Goal: Information Seeking & Learning: Learn about a topic

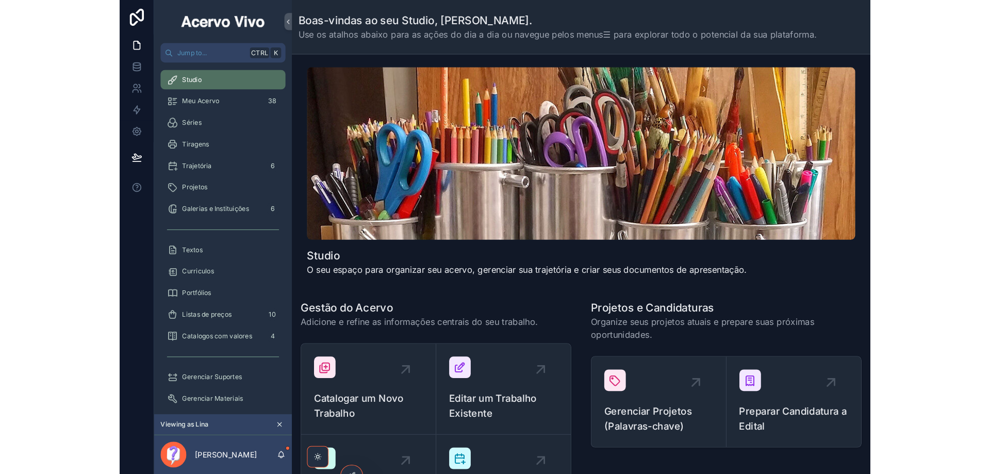
scroll to position [14, 0]
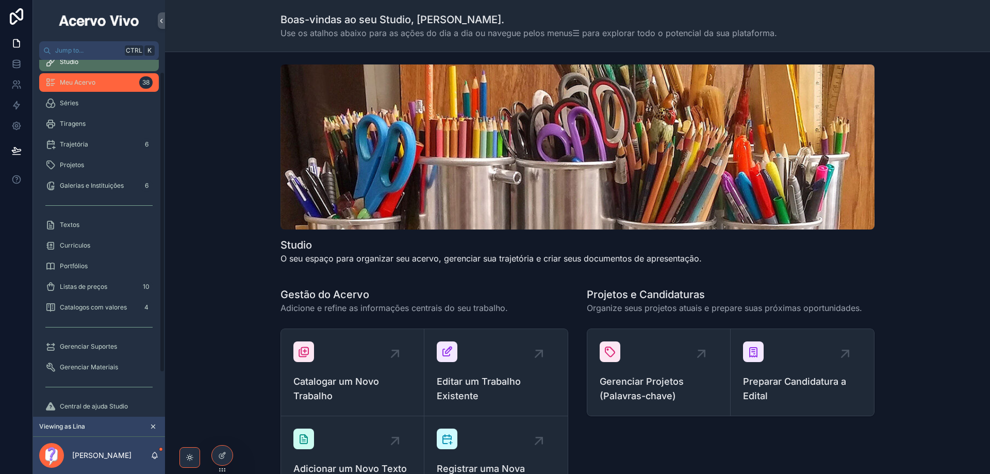
click at [104, 84] on div "Meu Acervo 38" at bounding box center [98, 82] width 107 height 16
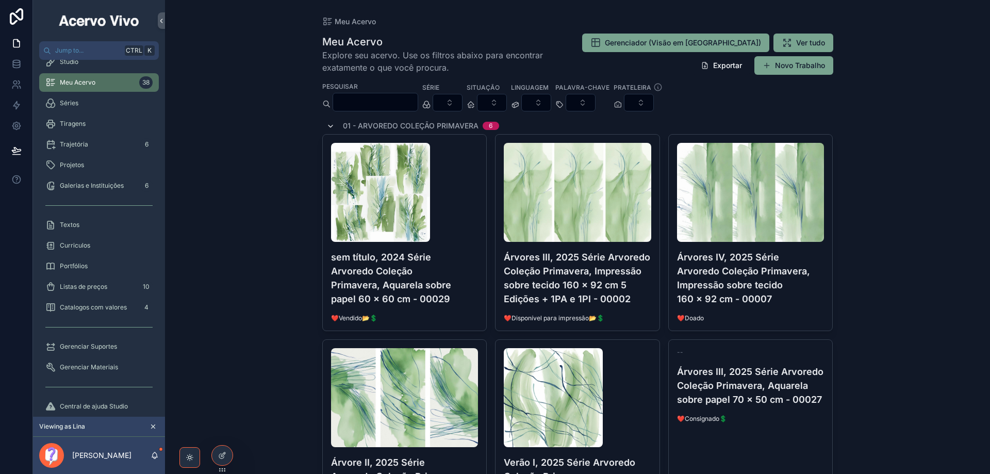
click at [329, 126] on icon "scrollable content" at bounding box center [330, 126] width 8 height 8
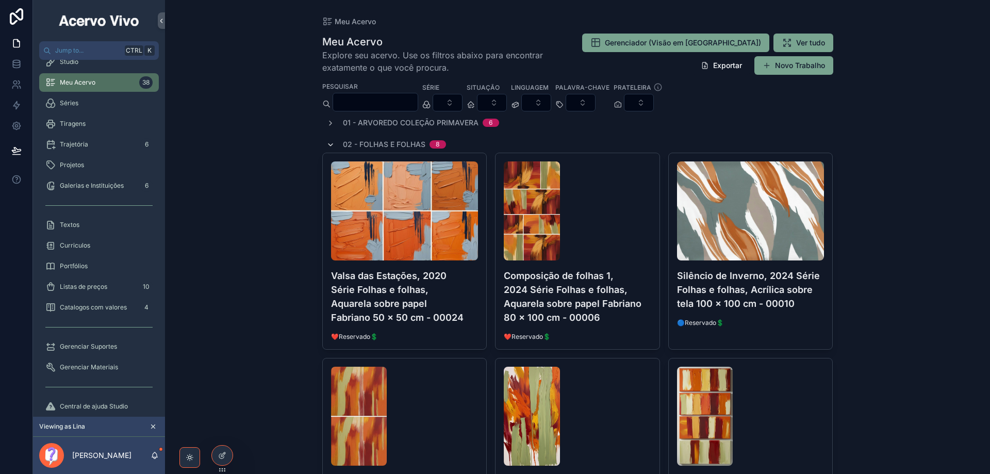
click at [327, 144] on icon "scrollable content" at bounding box center [330, 145] width 8 height 8
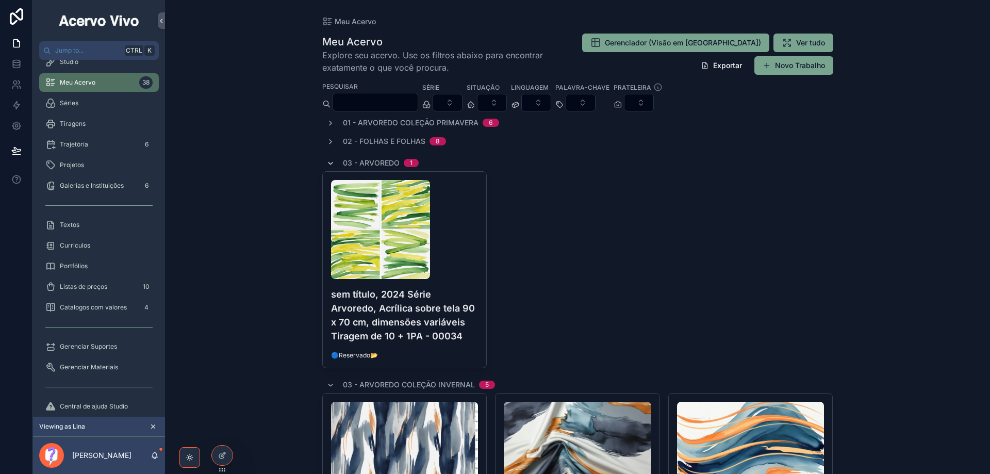
click at [327, 162] on icon "scrollable content" at bounding box center [330, 163] width 8 height 8
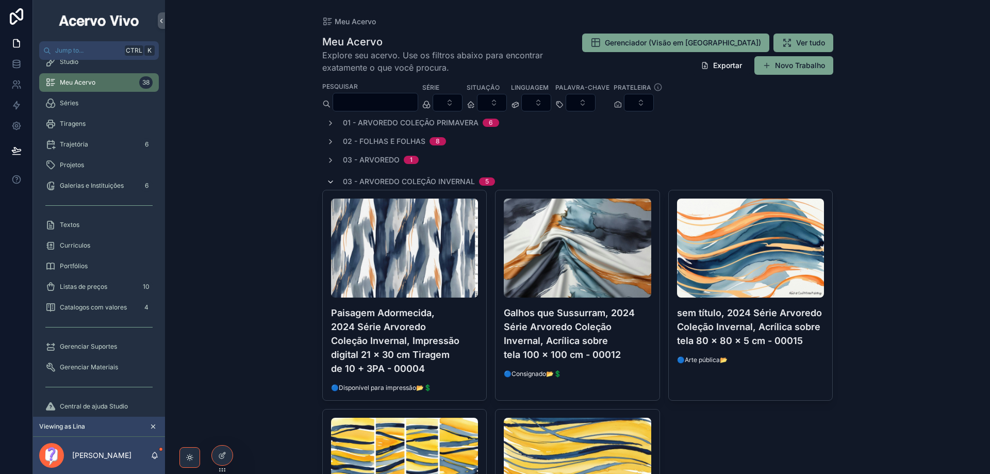
click at [330, 183] on icon "scrollable content" at bounding box center [330, 182] width 8 height 8
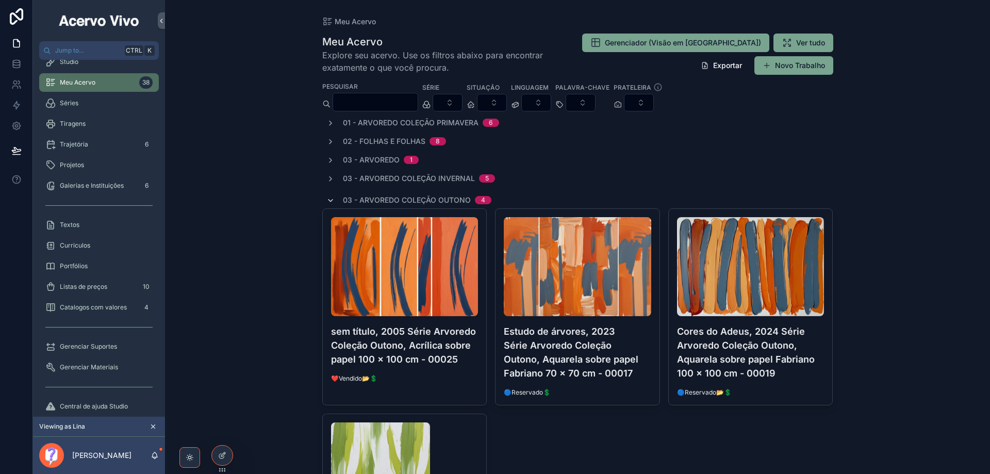
click at [329, 198] on icon "scrollable content" at bounding box center [330, 200] width 8 height 8
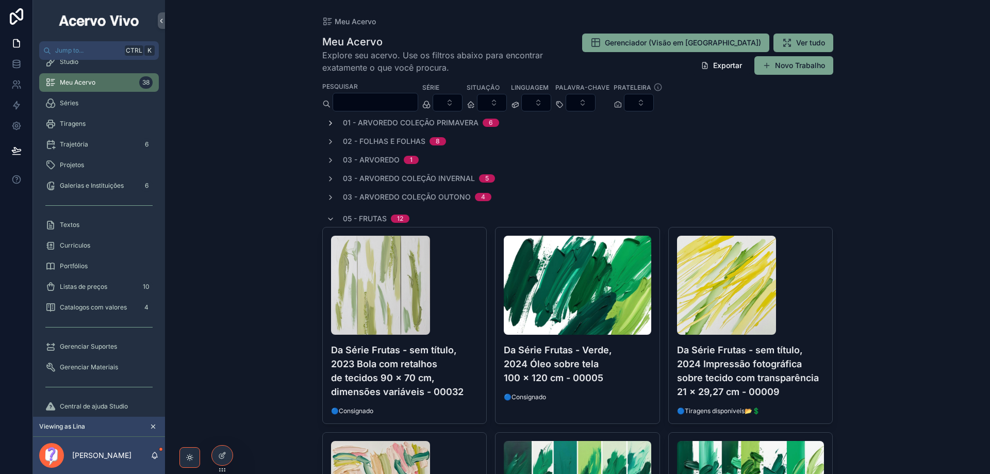
click at [328, 122] on icon "scrollable content" at bounding box center [330, 123] width 8 height 8
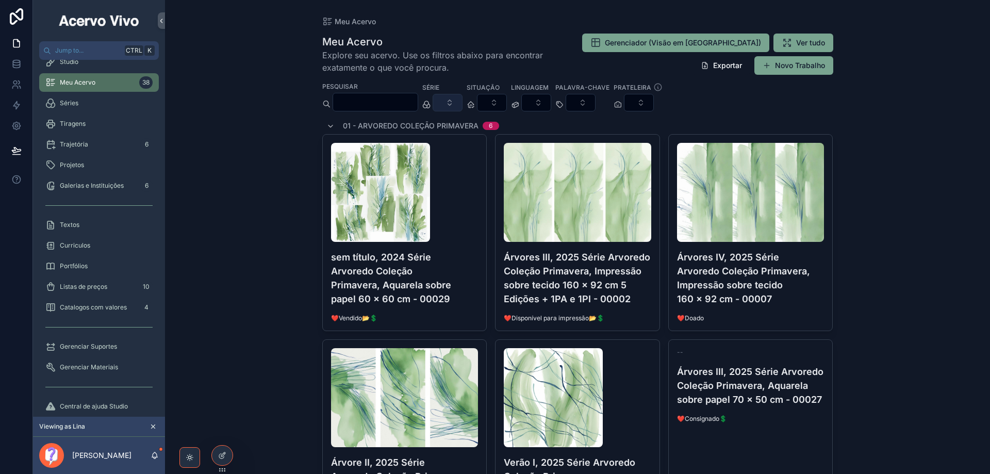
click at [462, 103] on button "Select Button" at bounding box center [448, 103] width 30 height 18
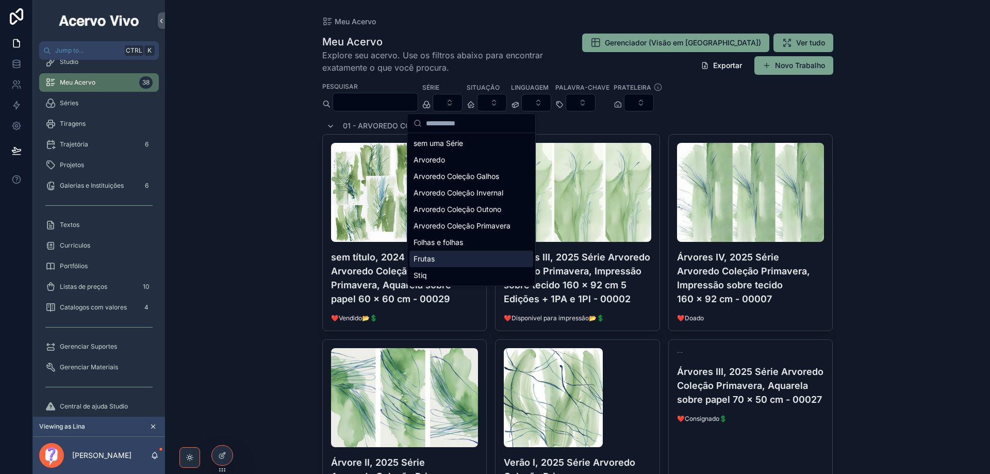
click at [469, 261] on div "Frutas" at bounding box center [471, 259] width 124 height 16
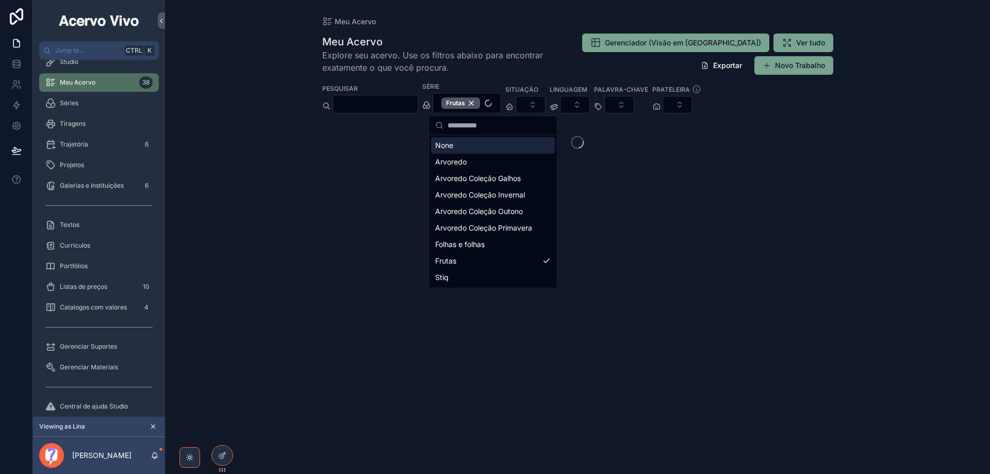
click at [558, 56] on span "Explore seu acervo. Use os filtros abaixo para encontrar exatamente o que você …" at bounding box center [440, 61] width 236 height 25
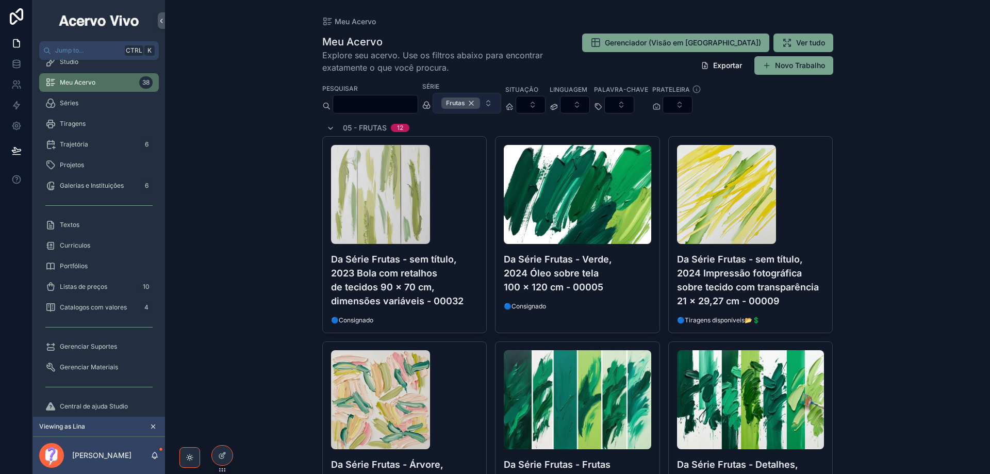
click at [480, 103] on div "Frutas" at bounding box center [460, 102] width 39 height 11
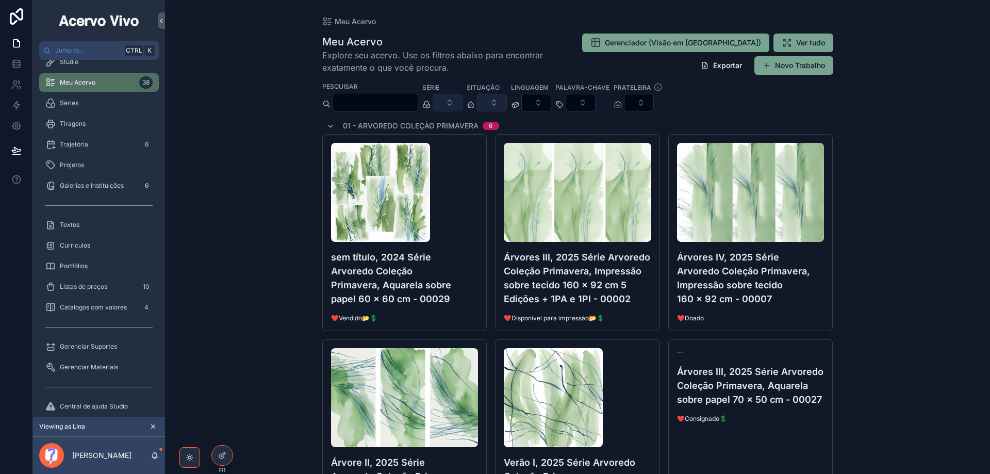
click at [507, 101] on button "Select Button" at bounding box center [492, 103] width 30 height 18
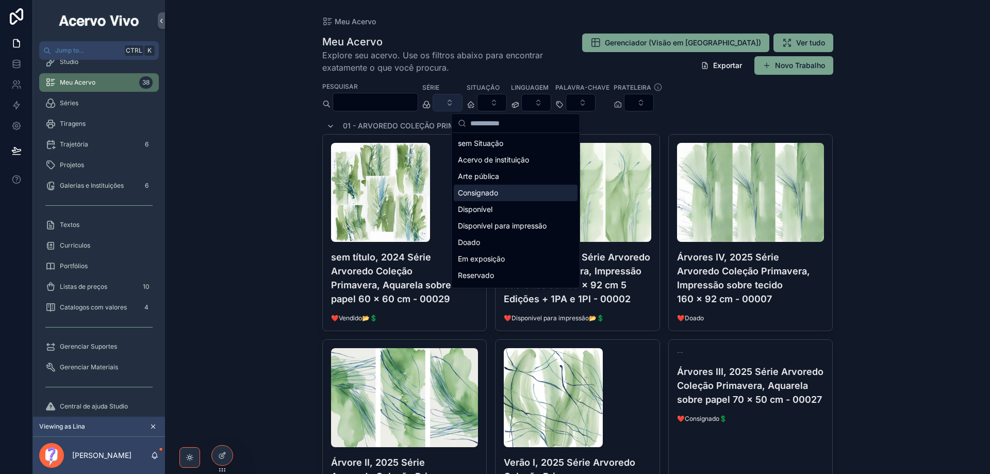
click at [510, 192] on div "Consignado" at bounding box center [516, 193] width 124 height 16
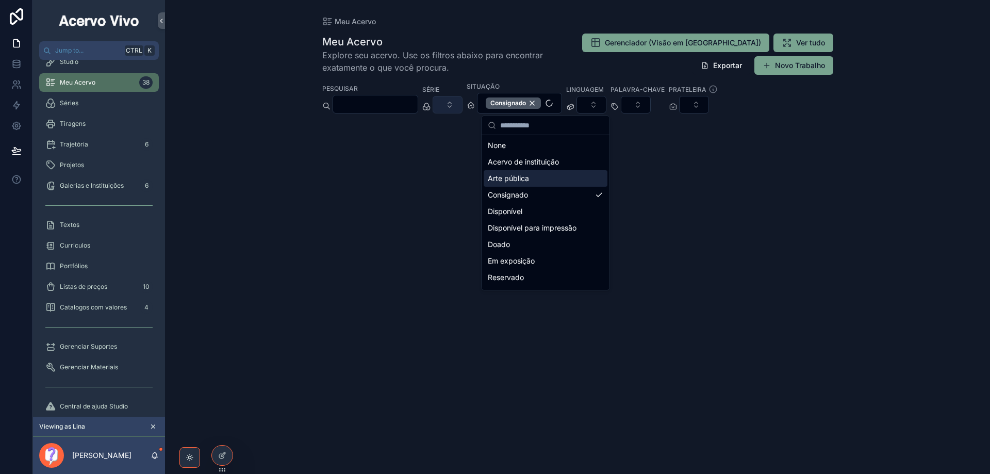
click at [718, 62] on div "Meu Acervo Meu Acervo Explore seu acervo. Use os filtros abaixo para encontrar …" at bounding box center [577, 237] width 825 height 474
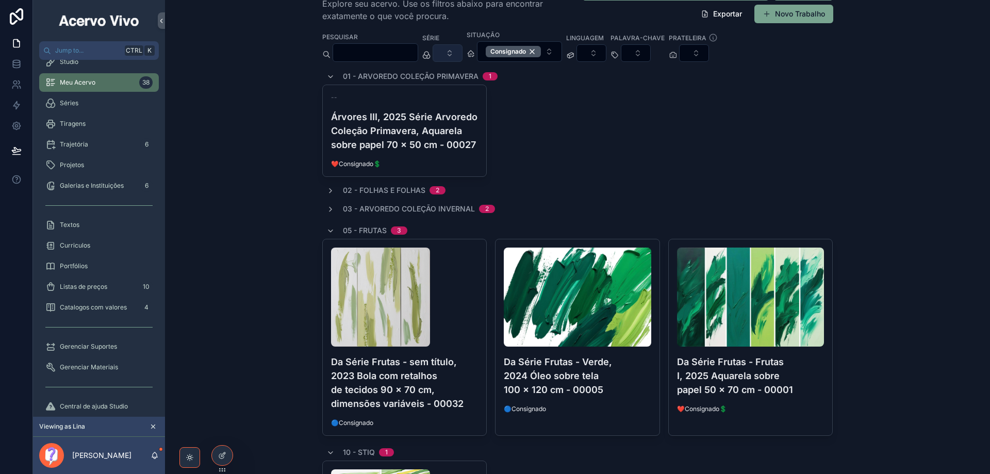
scroll to position [155, 0]
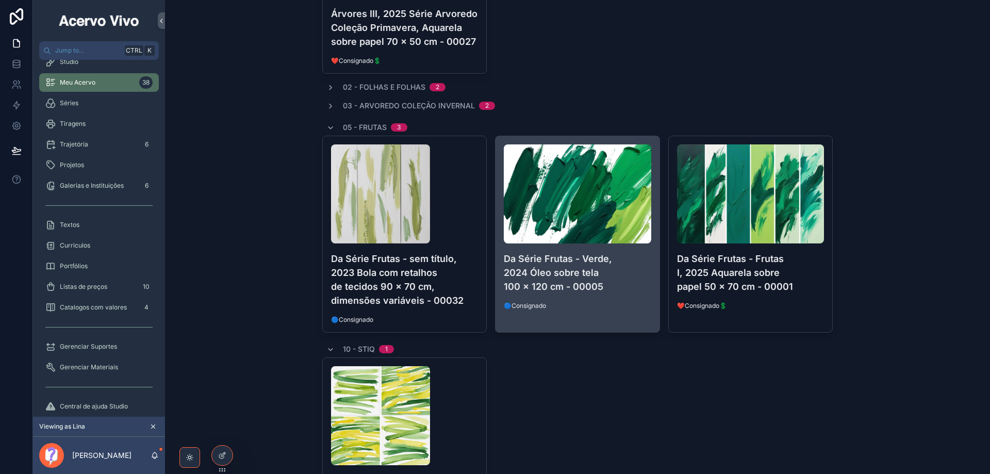
click at [592, 271] on h4 "Da Série Frutas - Verde, 2024 Óleo sobre tela 100 x 120 cm - 00005" at bounding box center [577, 273] width 147 height 42
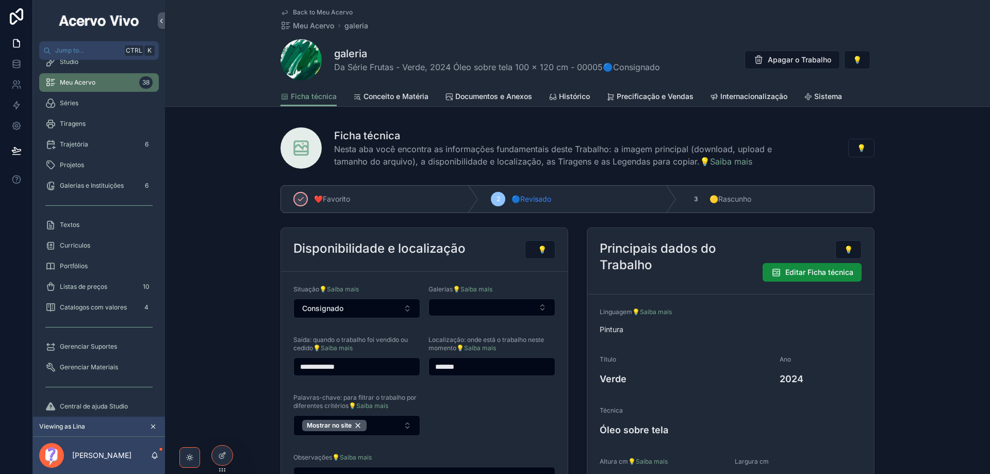
scroll to position [52, 0]
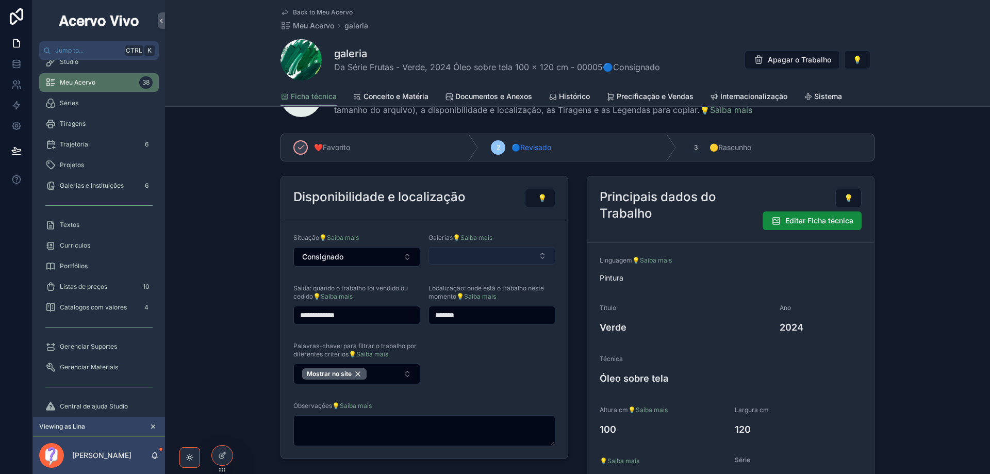
click at [512, 257] on button "Select Button" at bounding box center [491, 256] width 127 height 18
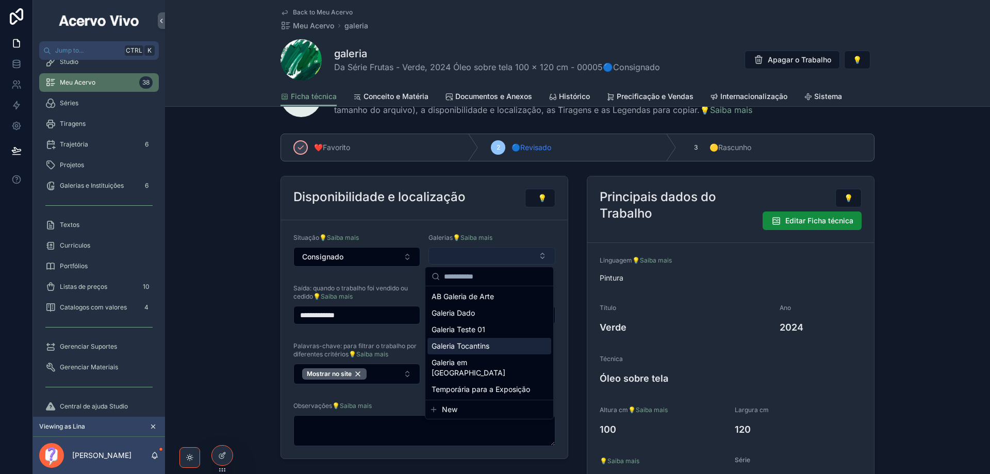
drag, startPoint x: 512, startPoint y: 351, endPoint x: 514, endPoint y: 289, distance: 61.9
click at [512, 351] on div "Galeria Tocantins" at bounding box center [489, 346] width 124 height 16
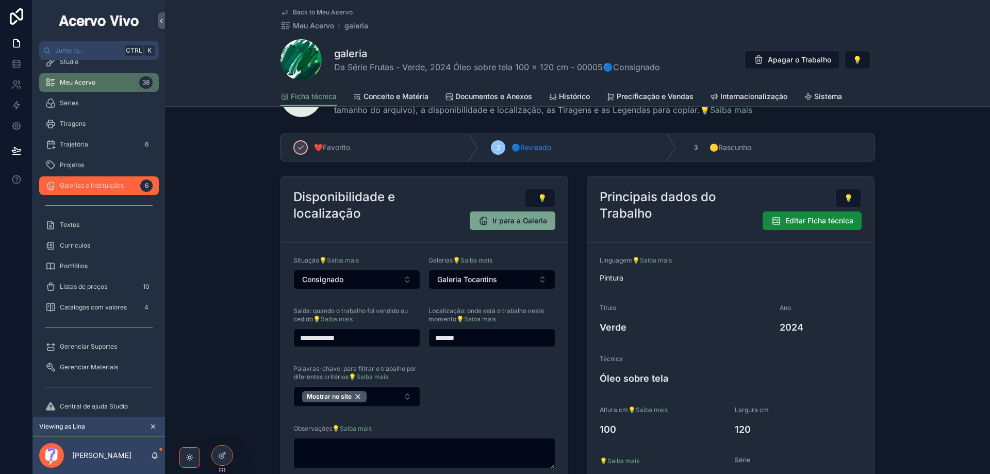
click at [89, 186] on span "Galerias e Instituições" at bounding box center [92, 185] width 64 height 8
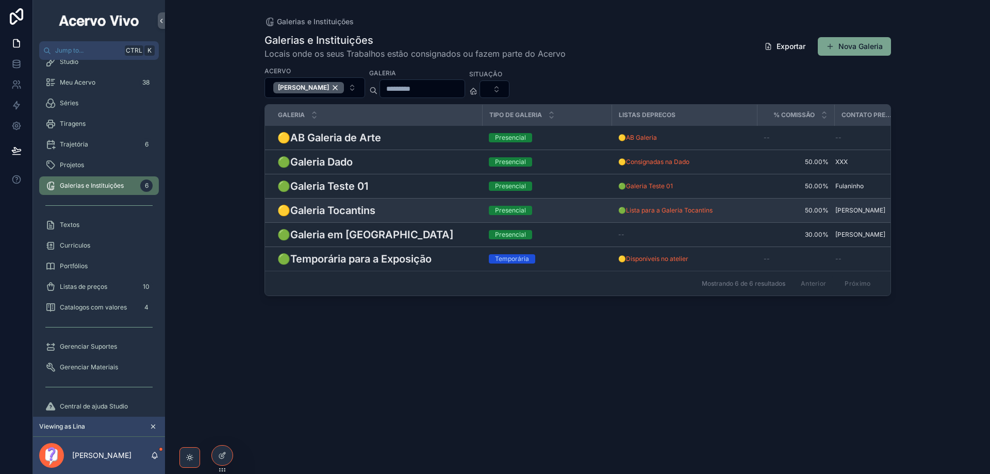
click at [342, 213] on h3 "🟡Galeria Tocantins" at bounding box center [326, 210] width 98 height 15
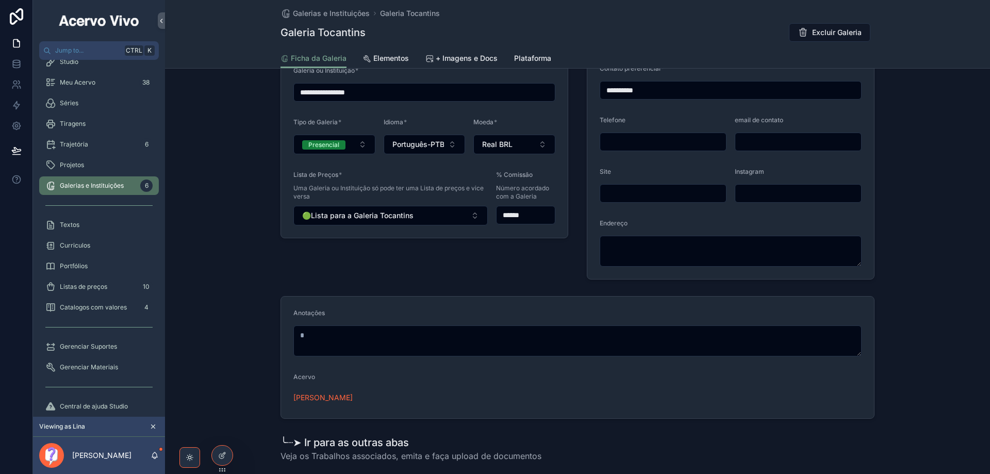
scroll to position [309, 0]
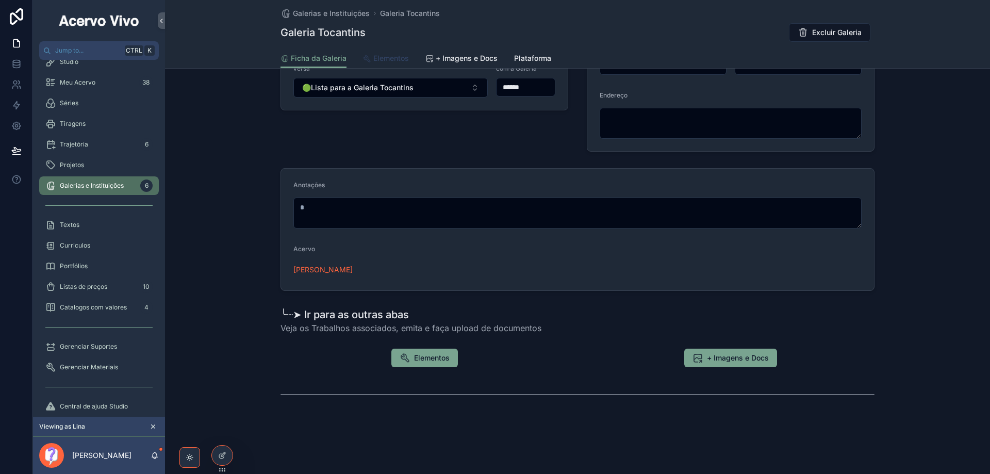
click at [383, 57] on span "Elementos" at bounding box center [391, 58] width 36 height 10
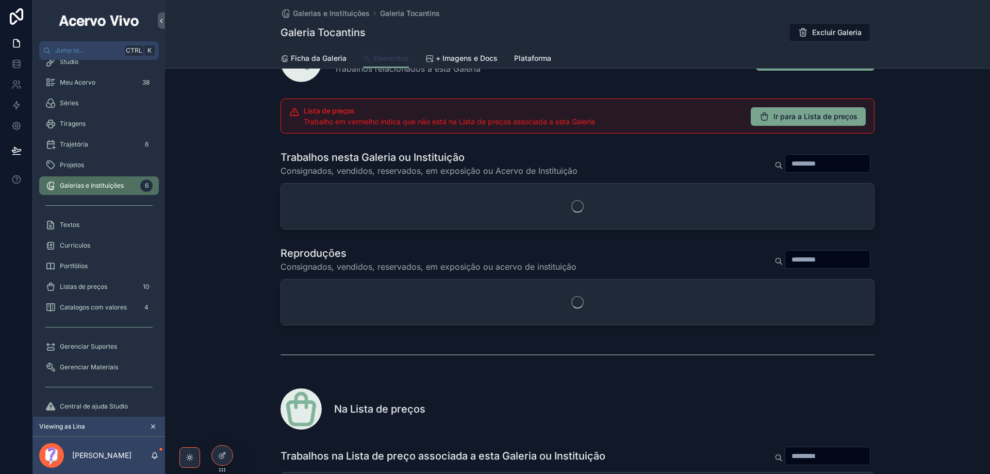
scroll to position [103, 0]
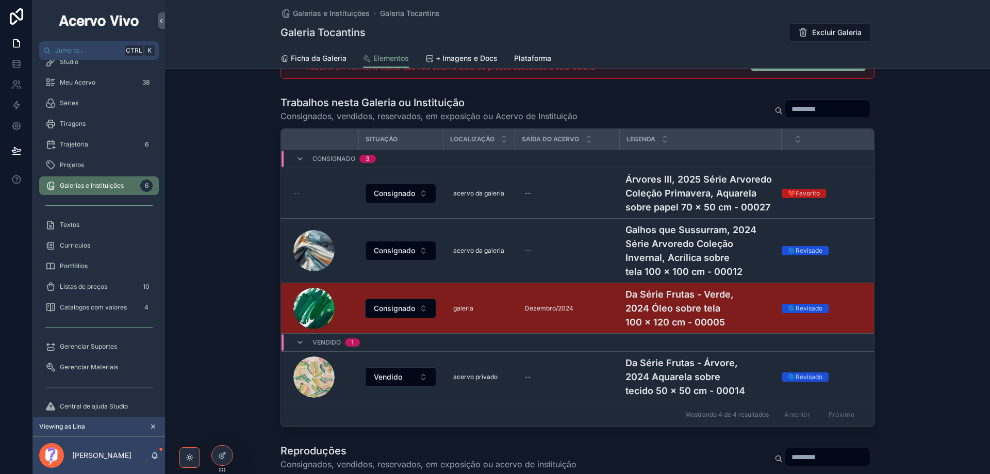
click at [718, 314] on h4 "Da Série Frutas - Verde, 2024 Óleo sobre tela 100 x 120 cm - 00005" at bounding box center [700, 308] width 150 height 42
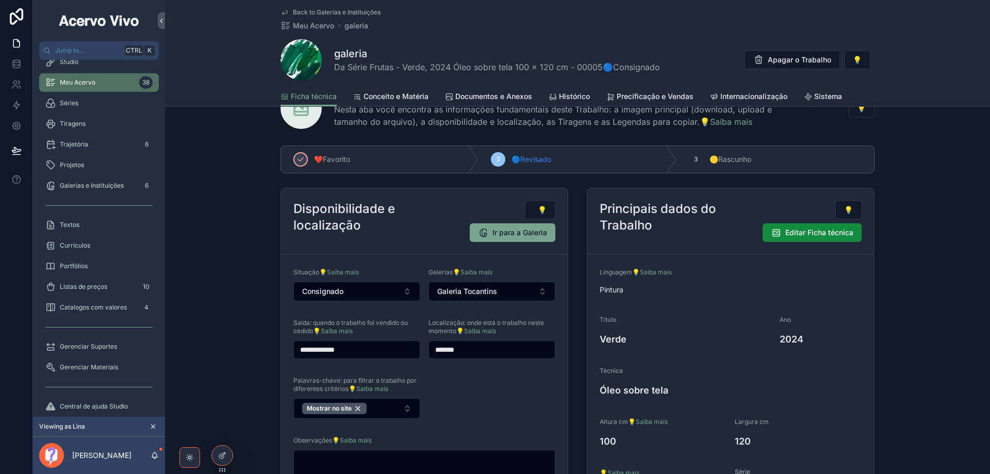
scroll to position [103, 0]
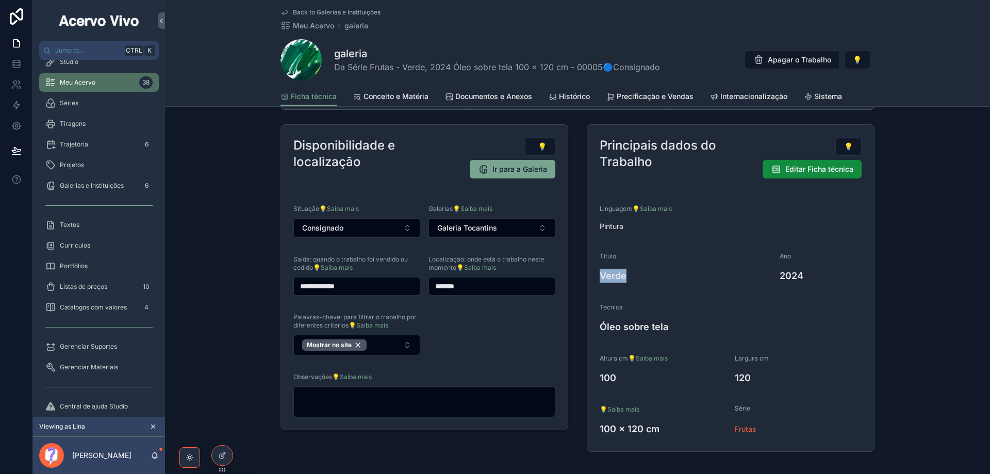
drag, startPoint x: 599, startPoint y: 275, endPoint x: 634, endPoint y: 275, distance: 35.6
click at [633, 275] on h4 "Verde" at bounding box center [686, 276] width 172 height 14
drag, startPoint x: 793, startPoint y: 274, endPoint x: 804, endPoint y: 274, distance: 11.3
click at [718, 274] on h4 "2024" at bounding box center [821, 276] width 82 height 14
drag, startPoint x: 599, startPoint y: 329, endPoint x: 662, endPoint y: 330, distance: 63.4
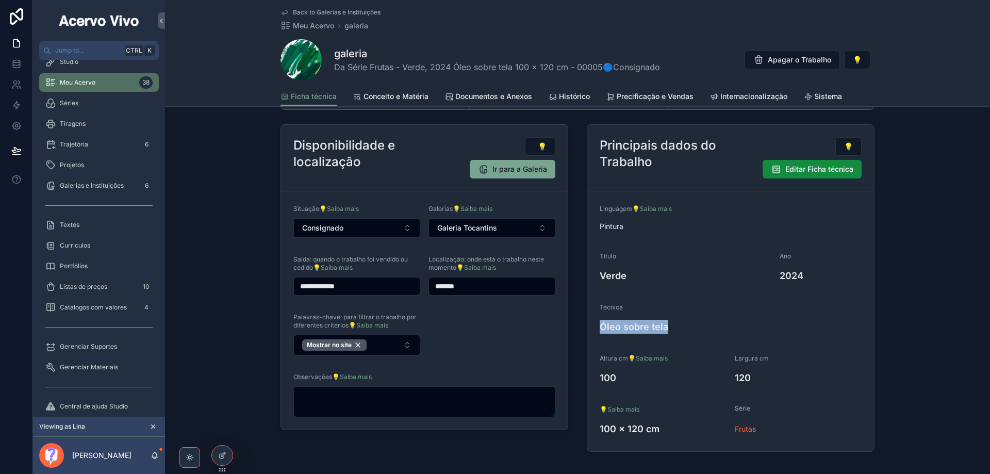
click at [662, 330] on h4 "Óleo sobre tela" at bounding box center [731, 327] width 262 height 14
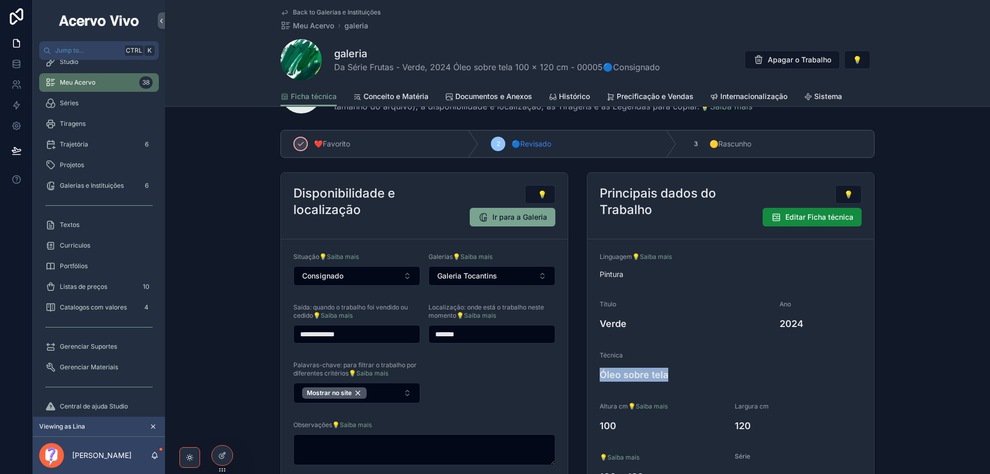
scroll to position [0, 0]
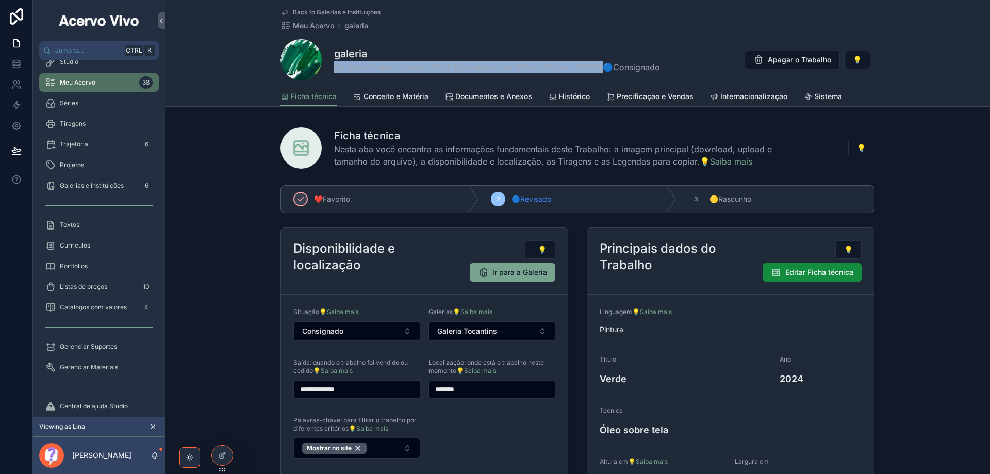
drag, startPoint x: 334, startPoint y: 71, endPoint x: 596, endPoint y: 70, distance: 261.9
click at [596, 70] on span "Da Série Frutas - Verde, 2024 Óleo sobre tela 100 x 120 cm - 00005🔵Consignado" at bounding box center [497, 67] width 326 height 12
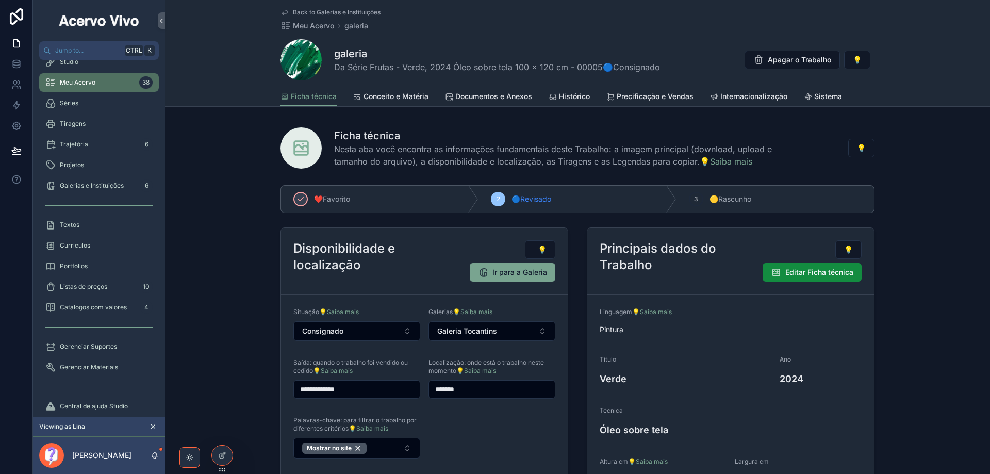
click at [620, 380] on h4 "Verde" at bounding box center [686, 379] width 172 height 14
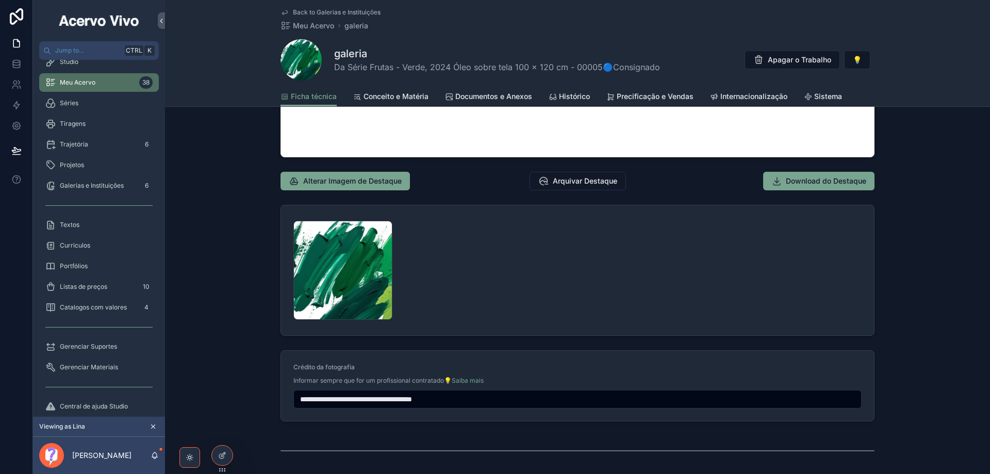
scroll to position [1083, 0]
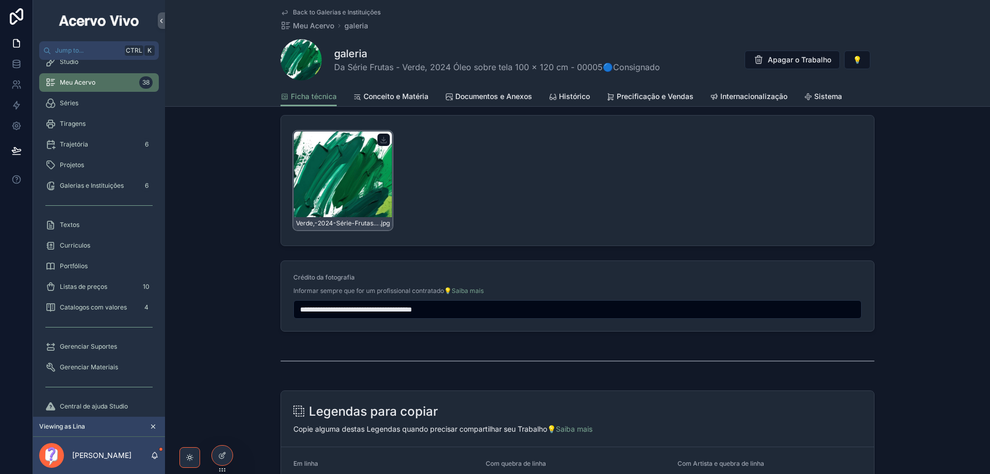
click at [349, 183] on div "Verde,-2024-Série-Frutas,-Óleo-sobre-tela-100-x-120-inches---00005-web .jpg" at bounding box center [342, 180] width 99 height 99
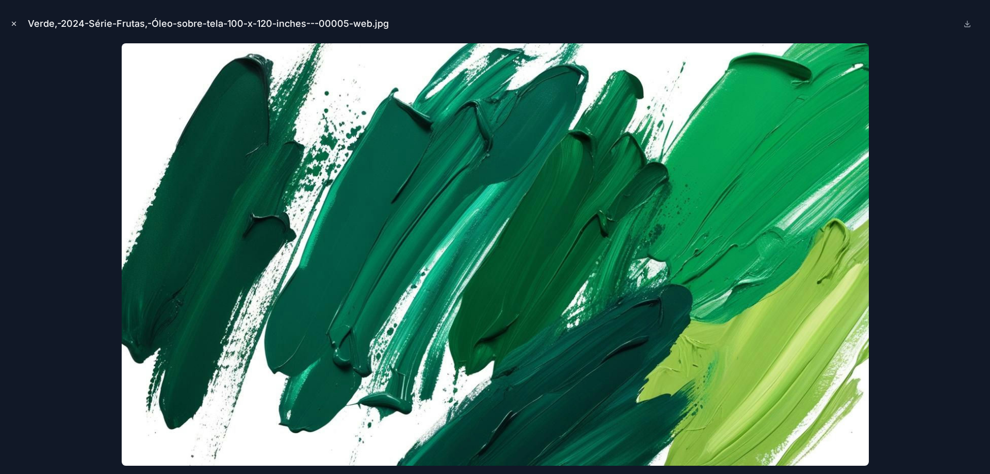
click at [15, 26] on icon "Close modal" at bounding box center [13, 23] width 7 height 7
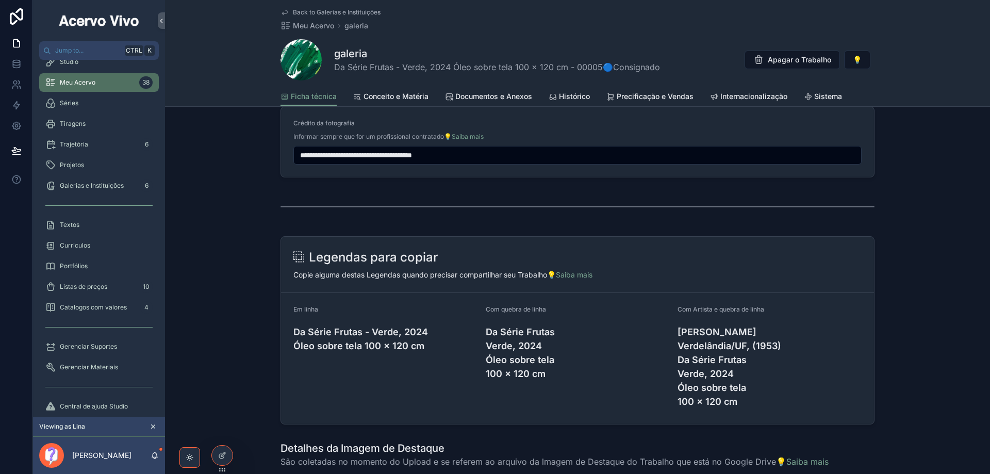
scroll to position [1237, 0]
drag, startPoint x: 471, startPoint y: 154, endPoint x: 268, endPoint y: 152, distance: 203.1
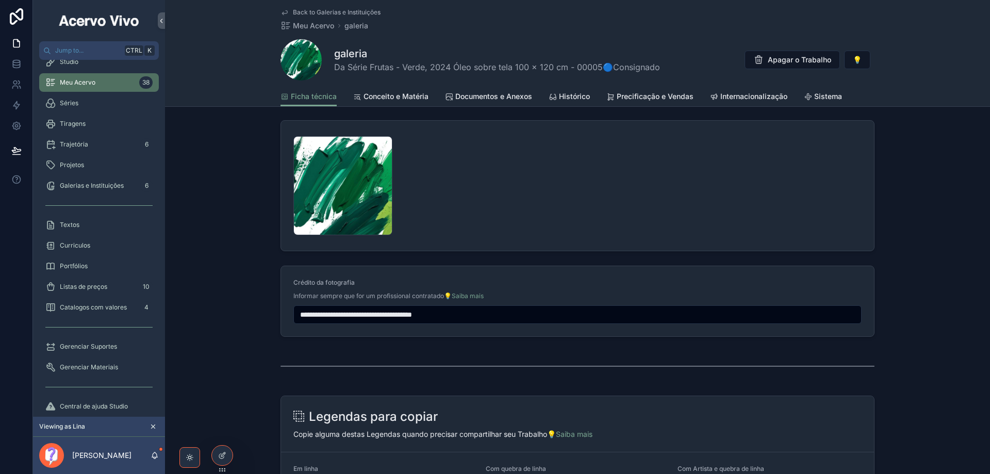
scroll to position [980, 0]
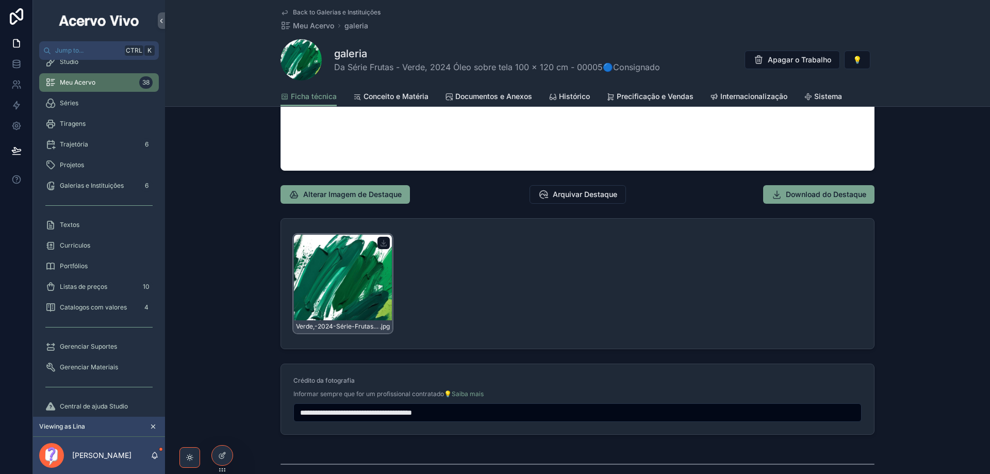
click at [360, 281] on div "Verde,-2024-Série-Frutas,-Óleo-sobre-tela-100-x-120-inches---00005-web .jpg" at bounding box center [342, 283] width 99 height 99
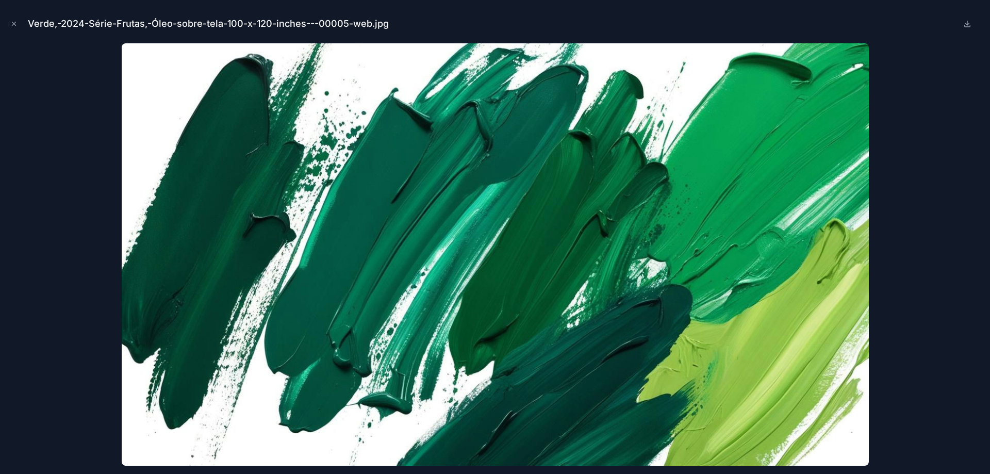
drag, startPoint x: 14, startPoint y: 25, endPoint x: 194, endPoint y: 110, distance: 199.0
click at [14, 25] on icon "Close modal" at bounding box center [13, 23] width 7 height 7
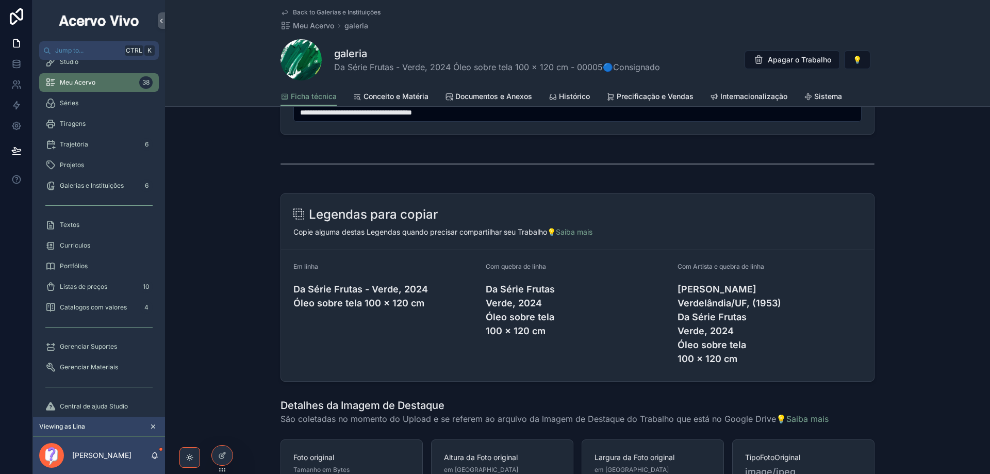
scroll to position [1378, 0]
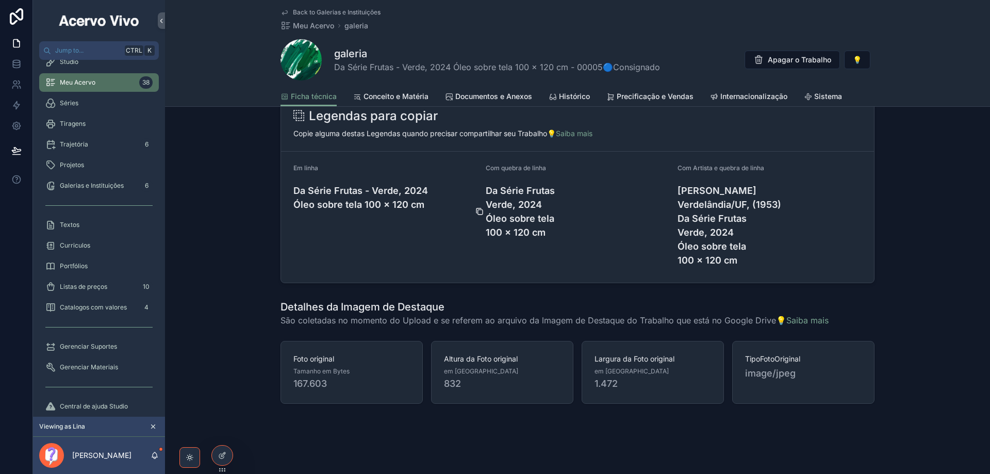
click at [476, 210] on icon "scrollable content" at bounding box center [479, 211] width 8 height 8
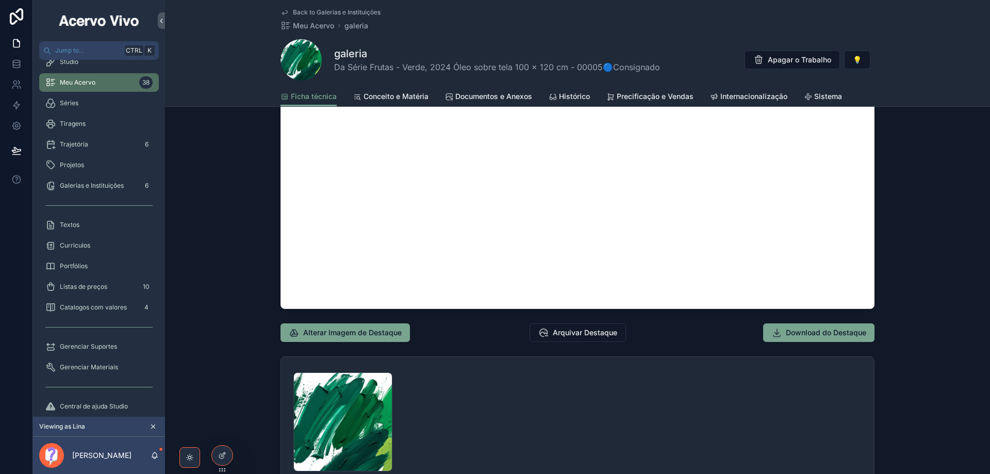
scroll to position [759, 0]
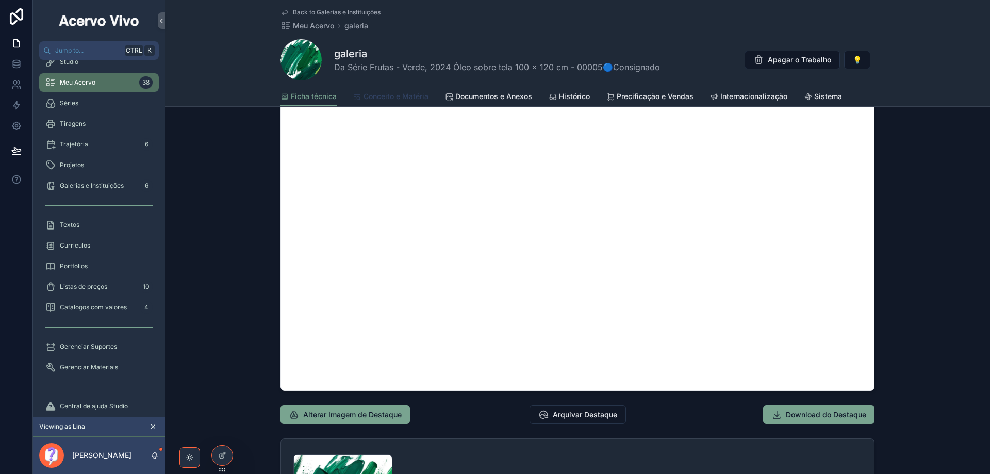
click at [384, 95] on span "Conceito e Matéria" at bounding box center [395, 96] width 65 height 10
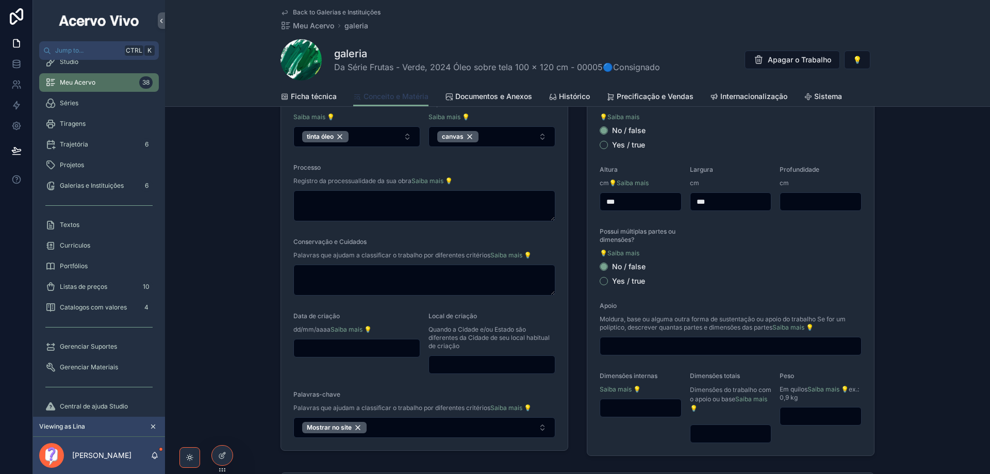
scroll to position [52, 0]
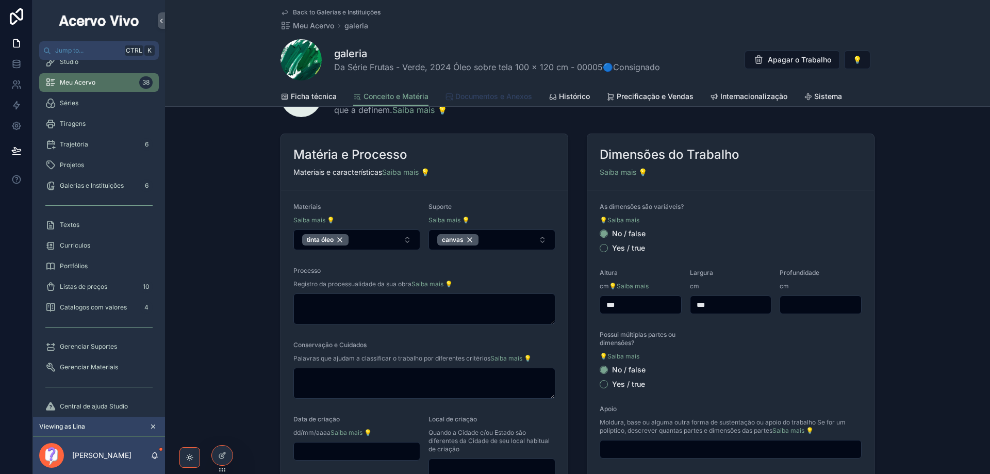
click at [516, 97] on span "Documentos e Anexos" at bounding box center [493, 96] width 77 height 10
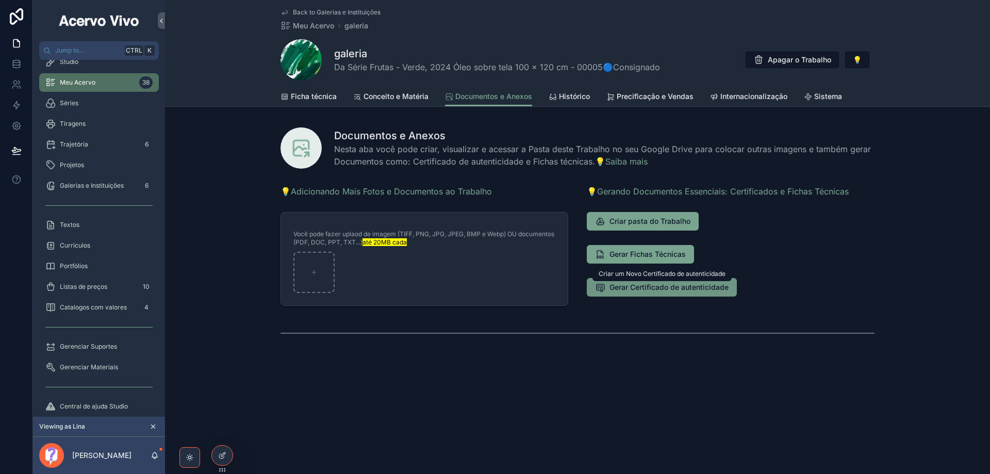
click at [660, 290] on span "Gerar Certificado de autenticidade" at bounding box center [668, 287] width 119 height 10
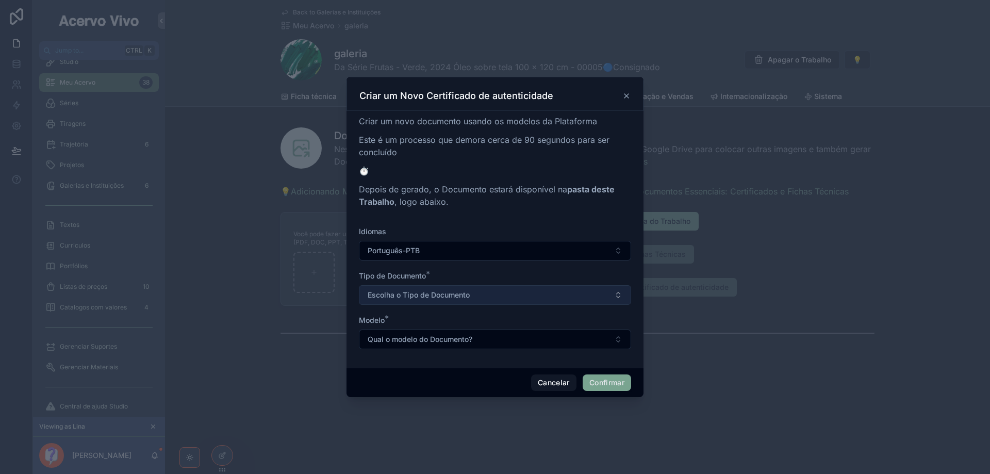
click at [537, 297] on button "Escolha o Tipo de Documento" at bounding box center [495, 295] width 272 height 20
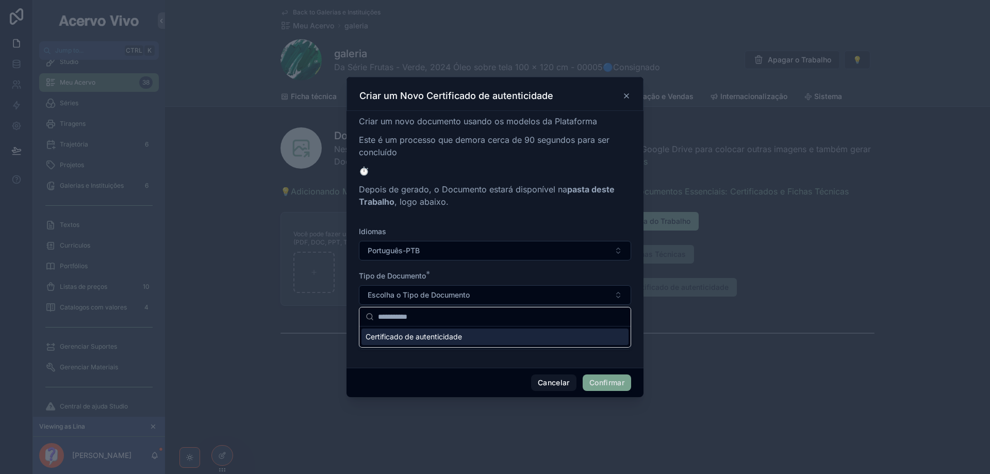
click at [525, 335] on div "Certificado de autenticidade" at bounding box center [494, 336] width 267 height 16
click at [519, 342] on button "Qual o modelo do Documento?" at bounding box center [495, 339] width 272 height 20
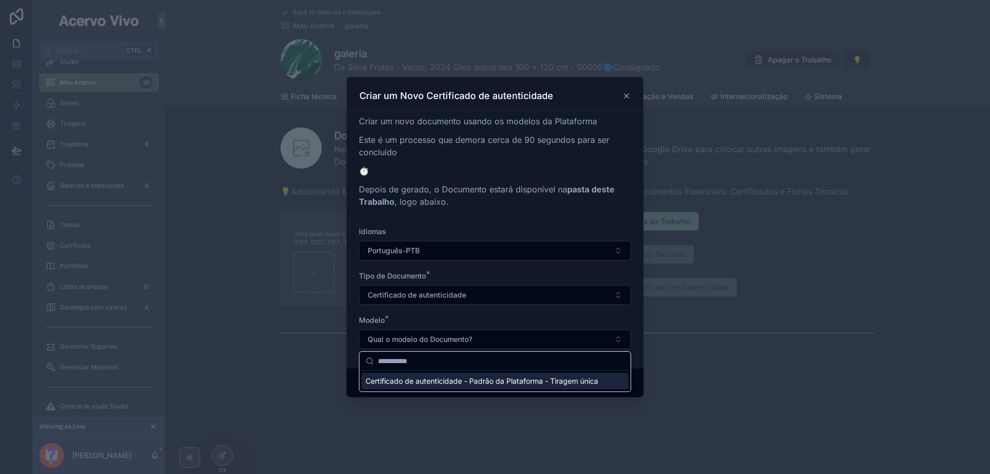
click at [523, 379] on span "Certificado de autenticidade - Padrão da Plataforma - Tiragem única" at bounding box center [482, 381] width 233 height 10
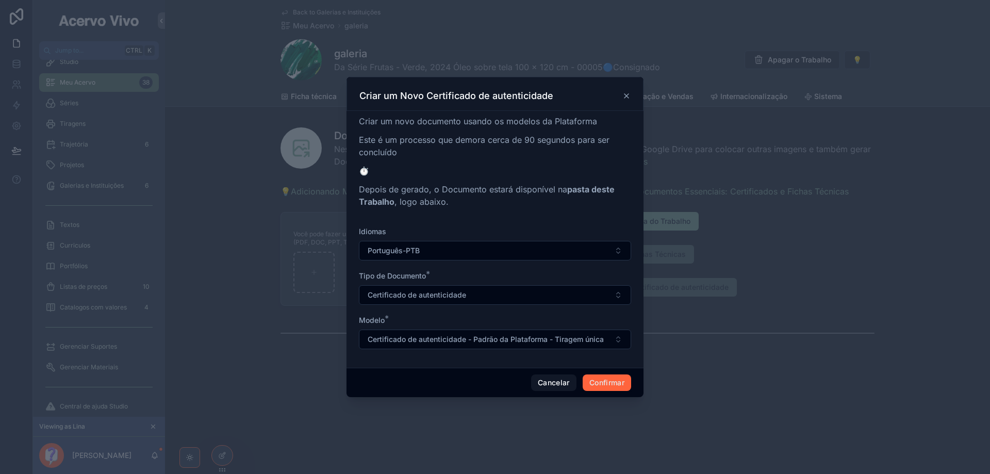
click at [616, 386] on button "Confirmar" at bounding box center [607, 382] width 48 height 16
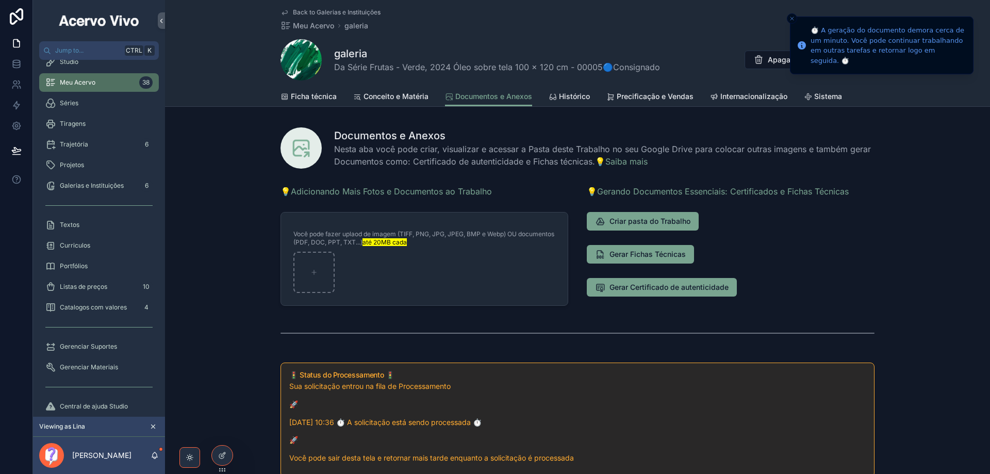
click at [583, 65] on span "Da Série Frutas - Verde, 2024 Óleo sobre tela 100 x 120 cm - 00005🔵Consignado" at bounding box center [497, 67] width 326 height 12
click at [582, 65] on span "Da Série Frutas - Verde, 2024 Óleo sobre tela 100 x 120 cm - 00005🔵Consignado" at bounding box center [497, 67] width 326 height 12
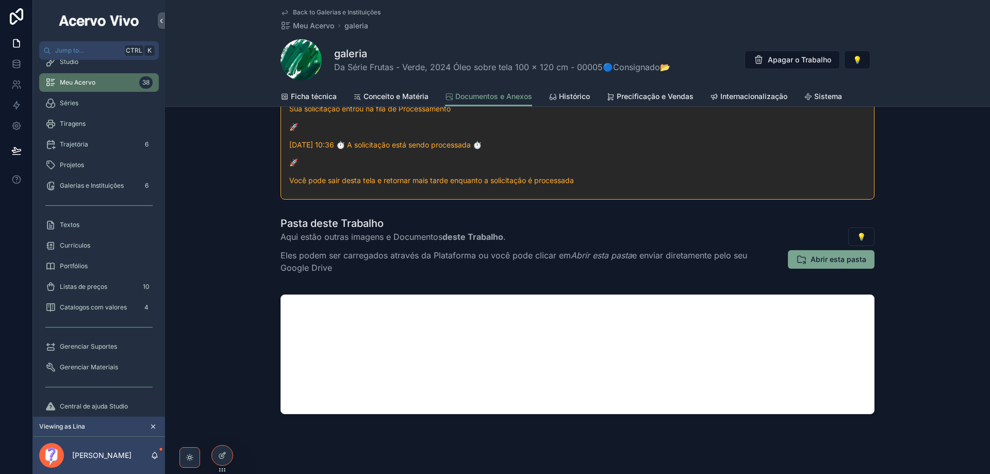
scroll to position [288, 0]
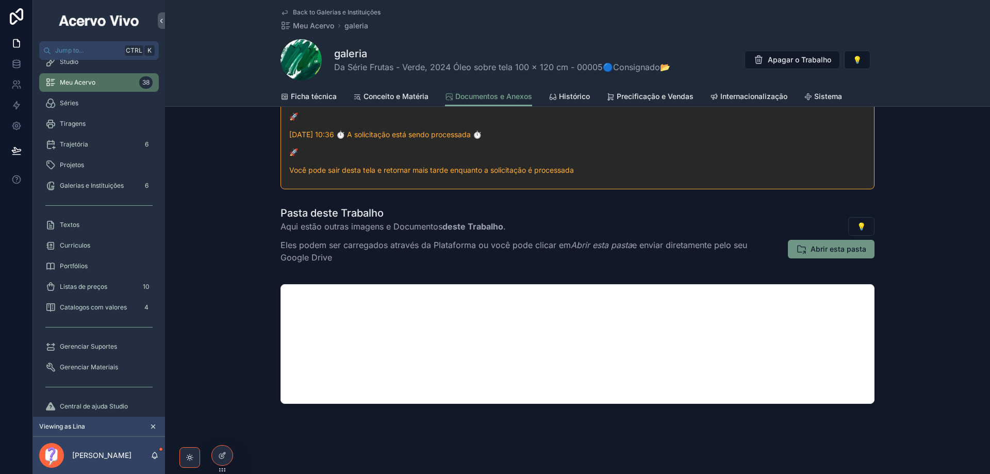
click at [718, 247] on span "Abrir esta pasta" at bounding box center [838, 249] width 56 height 10
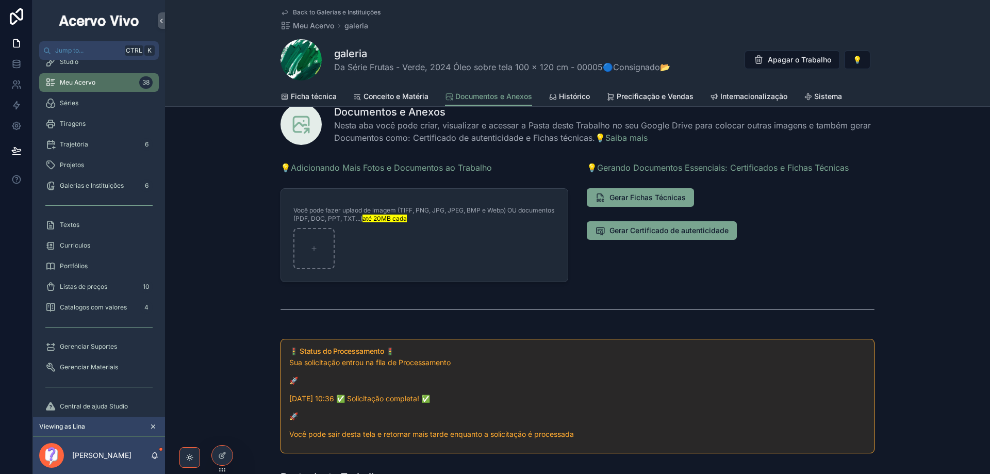
scroll to position [0, 0]
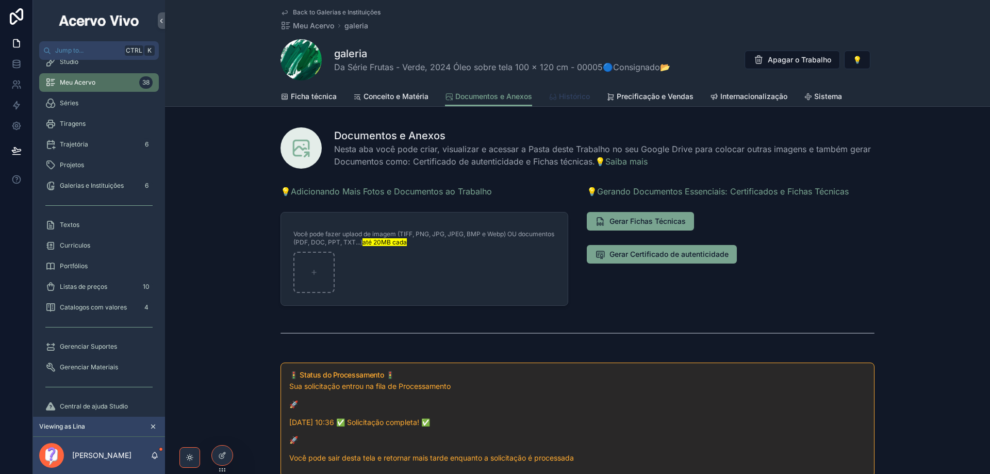
click at [566, 100] on span "Histórico" at bounding box center [574, 96] width 31 height 10
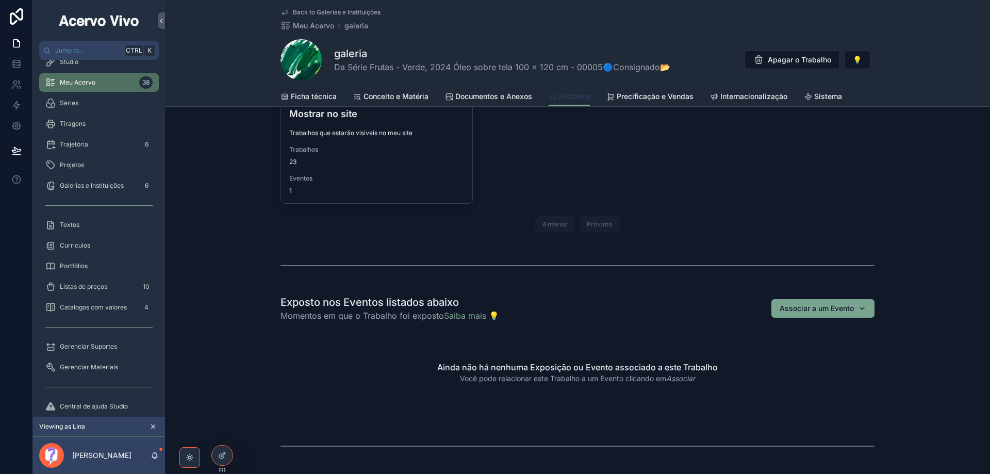
scroll to position [361, 0]
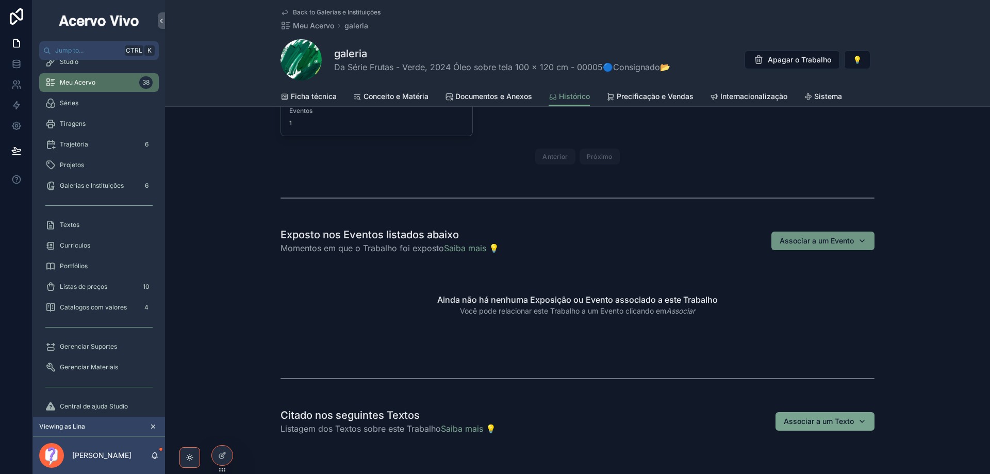
click at [718, 241] on button "Associar a um Evento" at bounding box center [822, 240] width 103 height 19
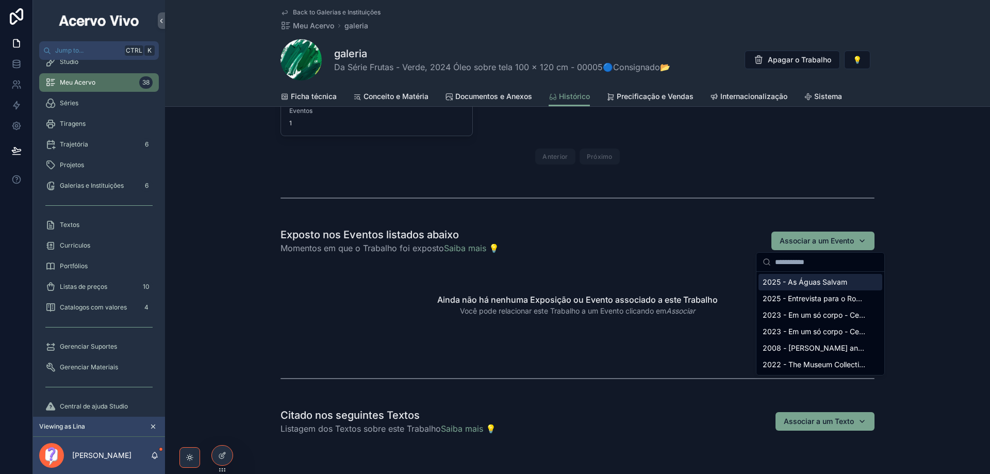
click at [718, 286] on span "2025 - As Águas Salvam" at bounding box center [805, 282] width 85 height 10
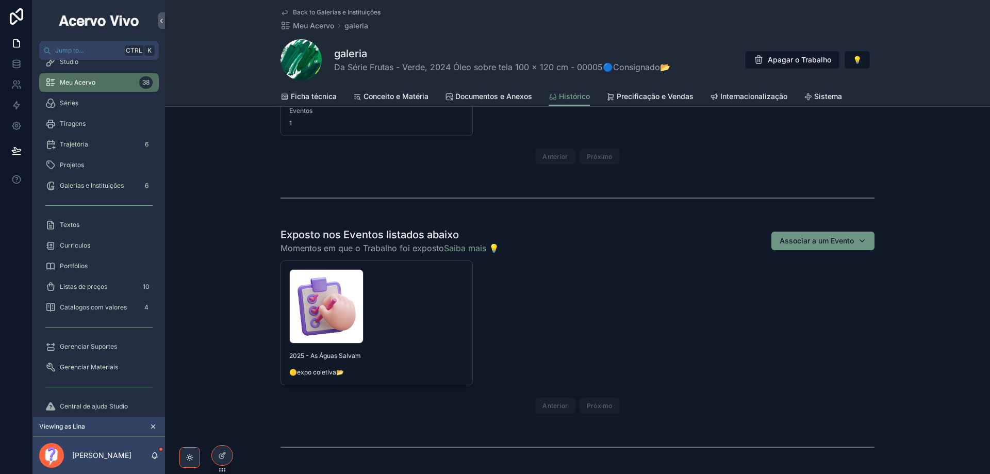
click at [718, 245] on div "Associar a um Evento" at bounding box center [823, 241] width 87 height 10
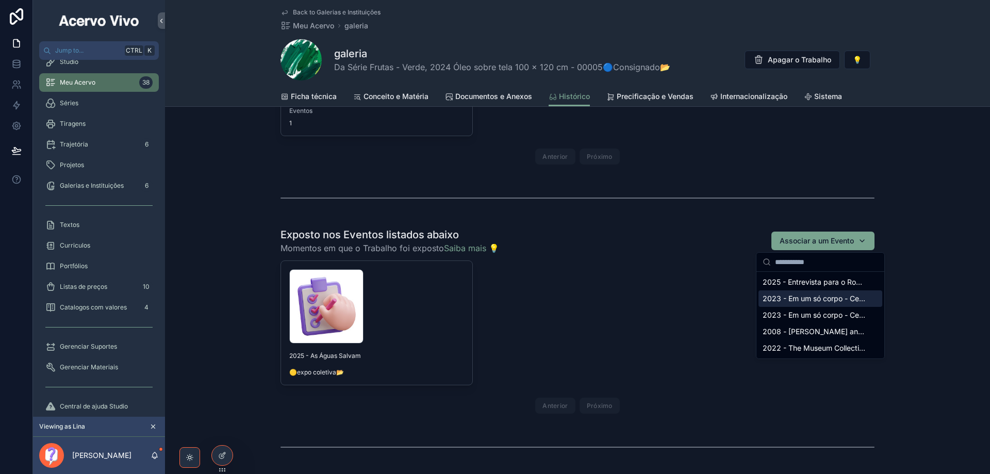
drag, startPoint x: 840, startPoint y: 302, endPoint x: 685, endPoint y: 308, distance: 154.8
click at [718, 302] on span "2023 - Em um só corpo - Cerâmica, processos e desdobramento" at bounding box center [814, 298] width 103 height 10
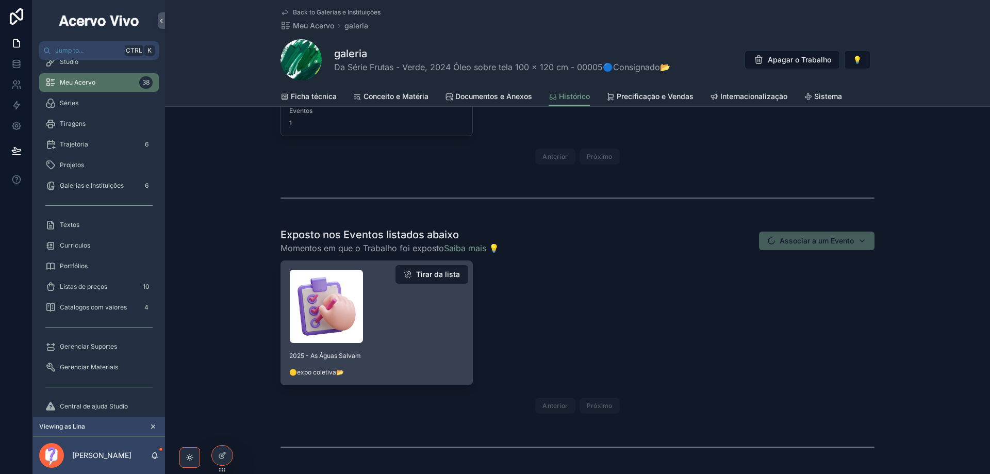
click at [427, 278] on button "Tirar da lista" at bounding box center [431, 274] width 73 height 19
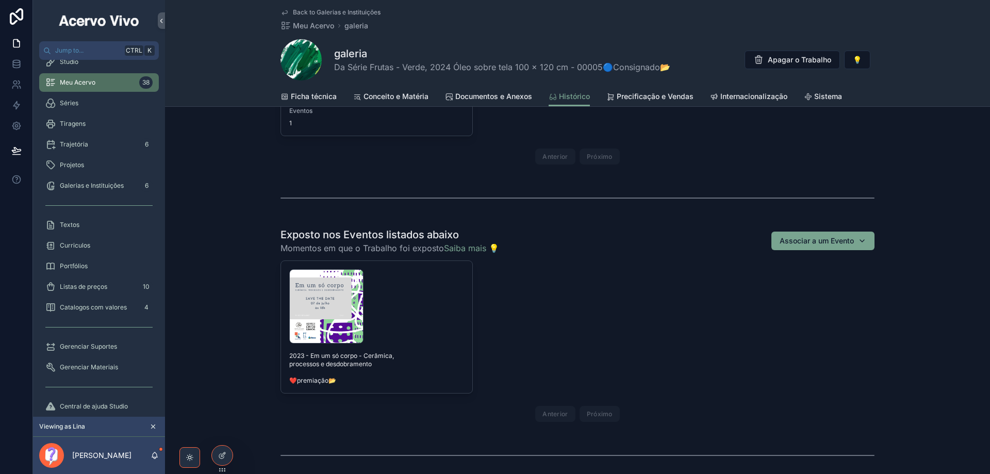
click at [409, 336] on div "save-the-date .png" at bounding box center [376, 306] width 175 height 74
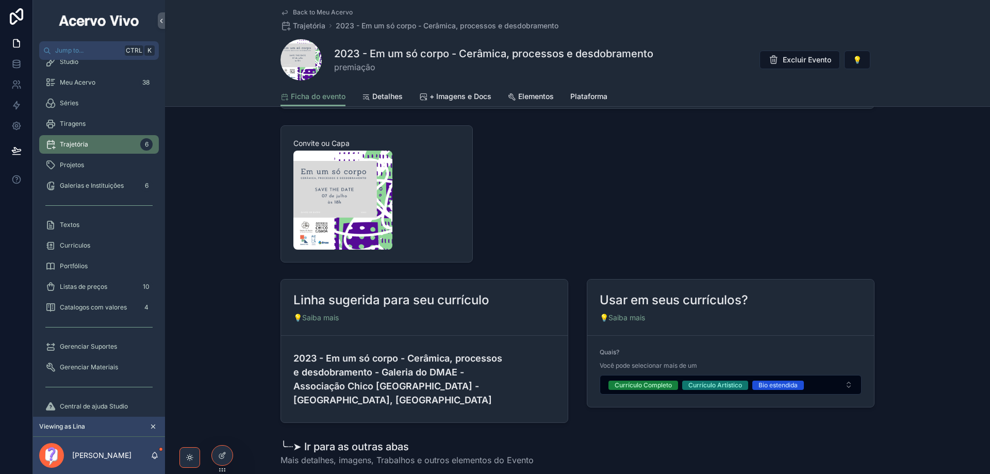
scroll to position [1031, 0]
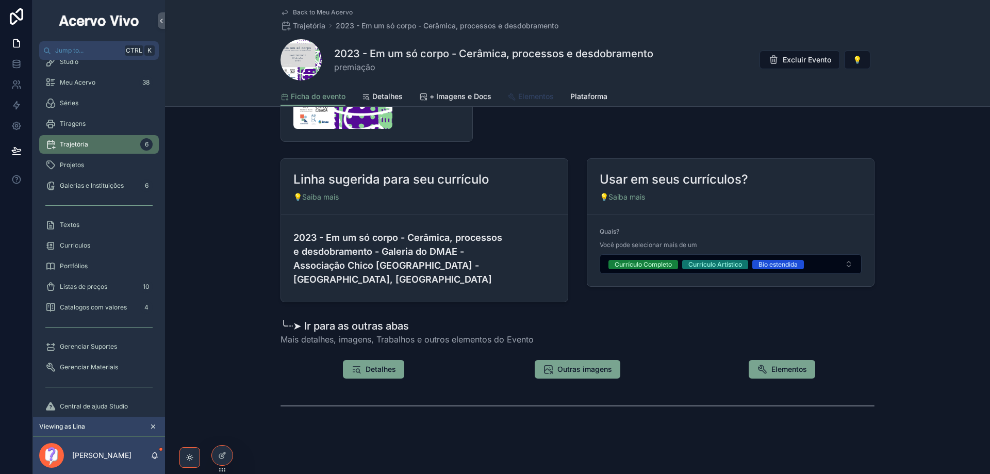
click at [531, 100] on span "Elementos" at bounding box center [536, 96] width 36 height 10
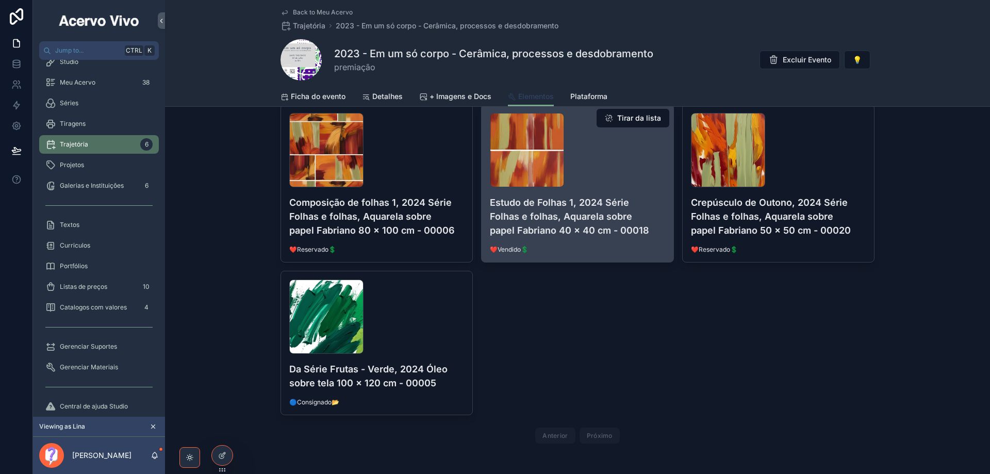
scroll to position [155, 0]
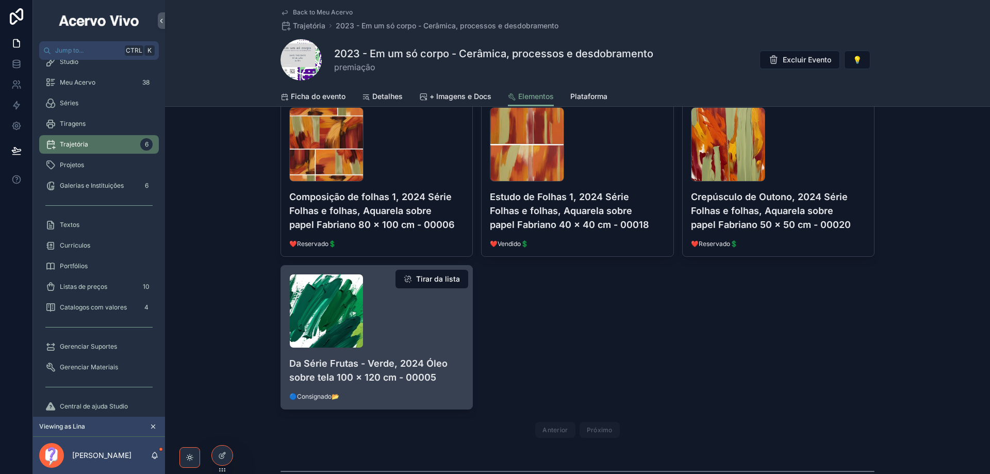
click at [423, 325] on div "Verde,-2024-Série-Frutas,-Óleo-sobre-tela-100-x-120-inches---00005-web .jpg" at bounding box center [376, 311] width 175 height 74
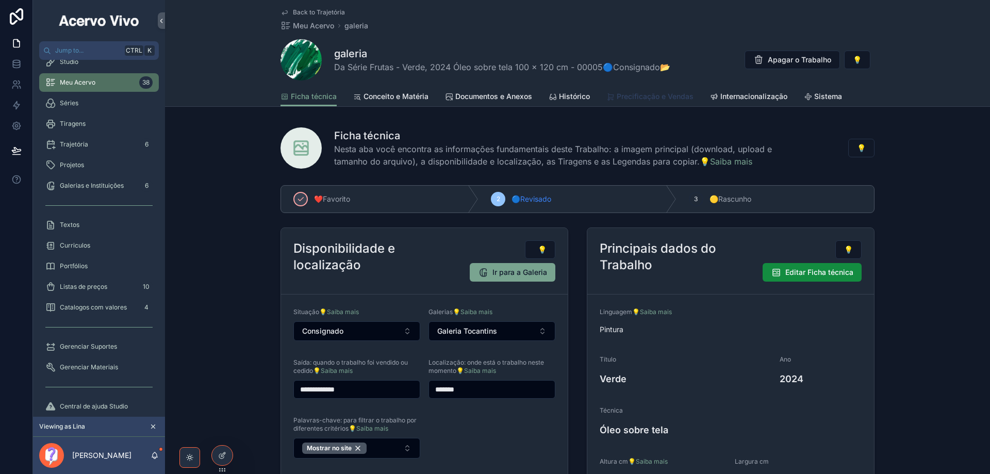
click at [648, 99] on span "Precificação e Vendas" at bounding box center [655, 96] width 77 height 10
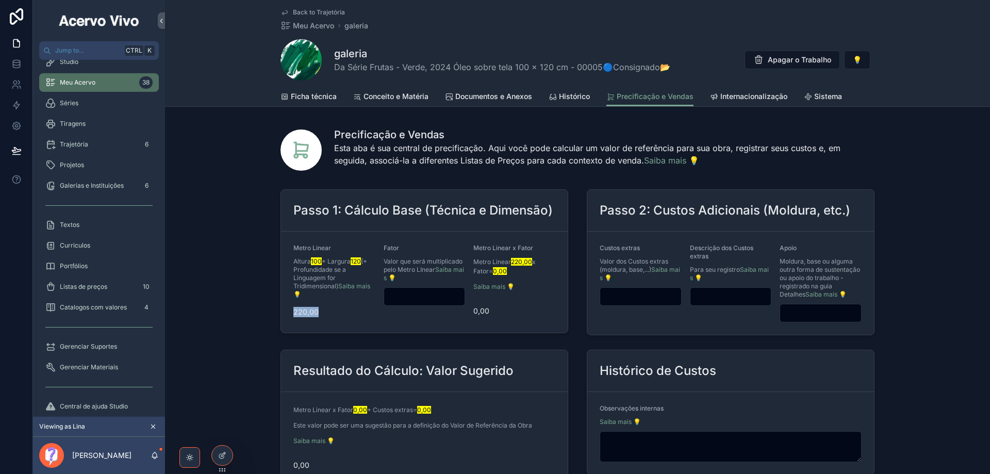
drag, startPoint x: 317, startPoint y: 314, endPoint x: 287, endPoint y: 323, distance: 31.5
click at [287, 323] on form "Metro Linear Altura 100 + Largura 120 (+ Profundidade se a Linguagem for Tridim…" at bounding box center [424, 281] width 287 height 101
click at [302, 317] on div "220,00" at bounding box center [334, 312] width 82 height 16
click at [419, 297] on input "scrollable content" at bounding box center [424, 296] width 81 height 14
type input "*****"
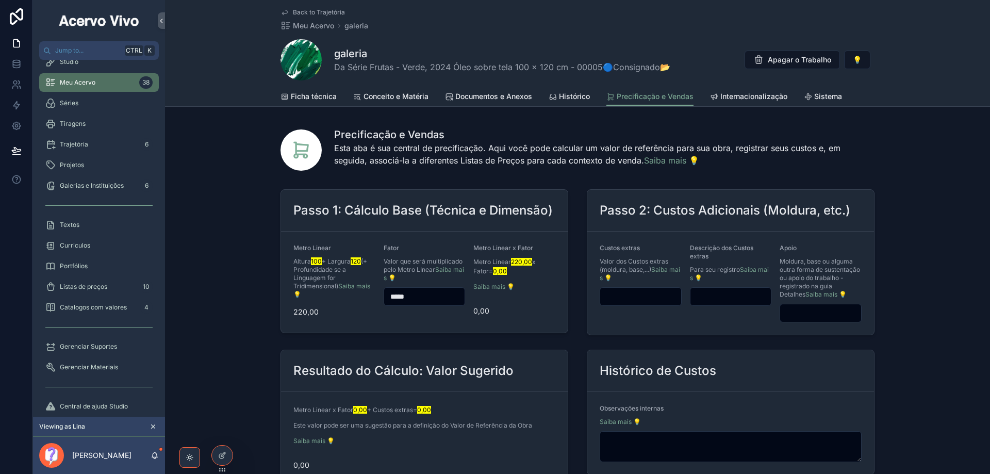
click at [373, 321] on form "Metro Linear Altura 100 + Largura 120 (+ Profundidade se a Linguagem for Tridim…" at bounding box center [424, 281] width 287 height 101
click at [640, 300] on input "scrollable content" at bounding box center [640, 296] width 81 height 14
type input "******"
click at [718, 295] on input "scrollable content" at bounding box center [730, 296] width 81 height 14
type input "*******"
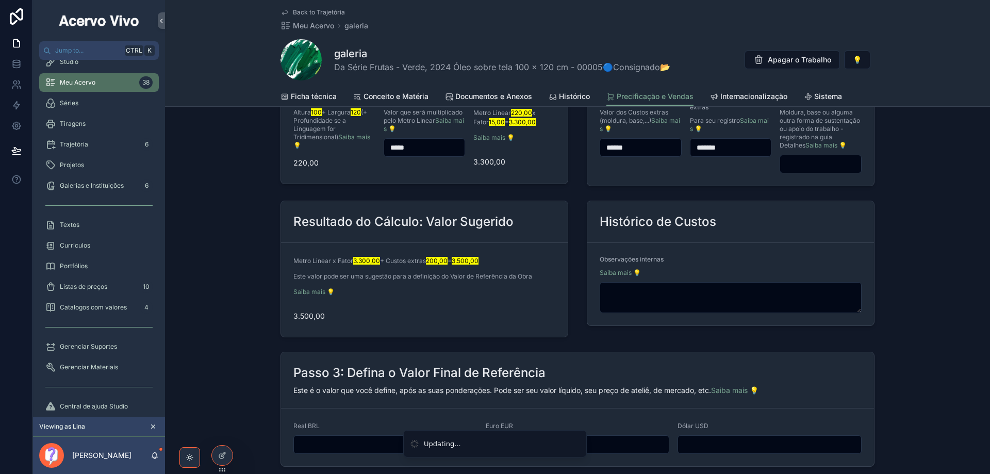
scroll to position [155, 0]
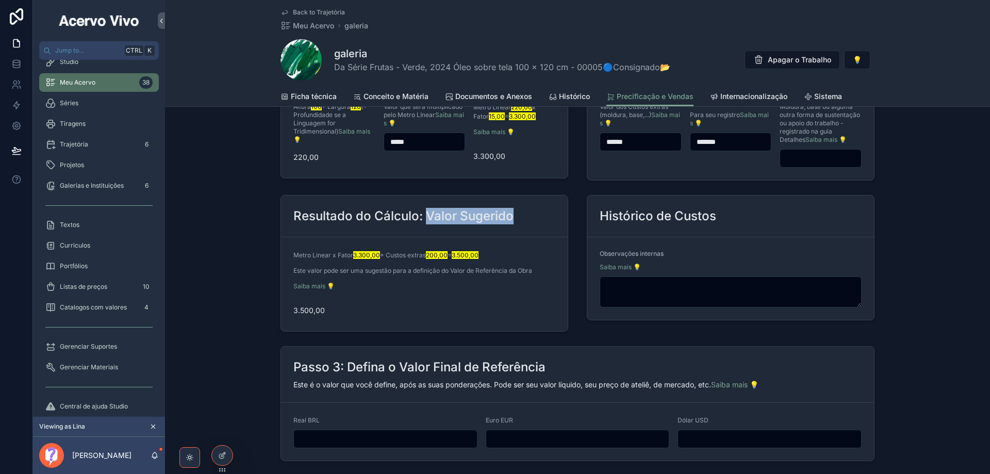
drag, startPoint x: 508, startPoint y: 218, endPoint x: 424, endPoint y: 217, distance: 84.6
click at [424, 217] on h2 "Resultado do Cálculo: Valor Sugerido" at bounding box center [403, 216] width 220 height 16
click at [344, 437] on input "scrollable content" at bounding box center [385, 439] width 183 height 14
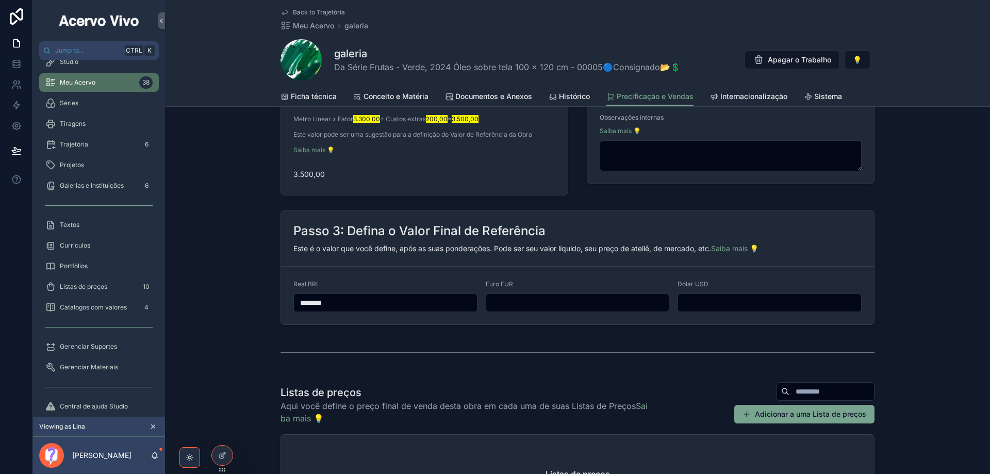
scroll to position [309, 0]
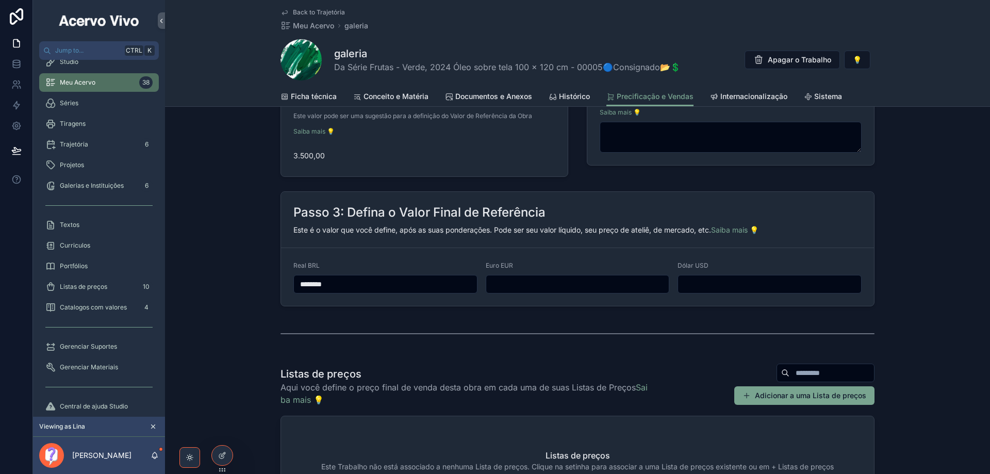
click at [301, 286] on input "********" at bounding box center [385, 284] width 183 height 14
drag, startPoint x: 361, startPoint y: 283, endPoint x: 288, endPoint y: 290, distance: 73.6
click at [288, 290] on form "Real BRL ******** Euro EUR Dólar USD" at bounding box center [577, 277] width 593 height 58
type input "****"
click at [718, 100] on span "Internacionalização" at bounding box center [753, 96] width 67 height 10
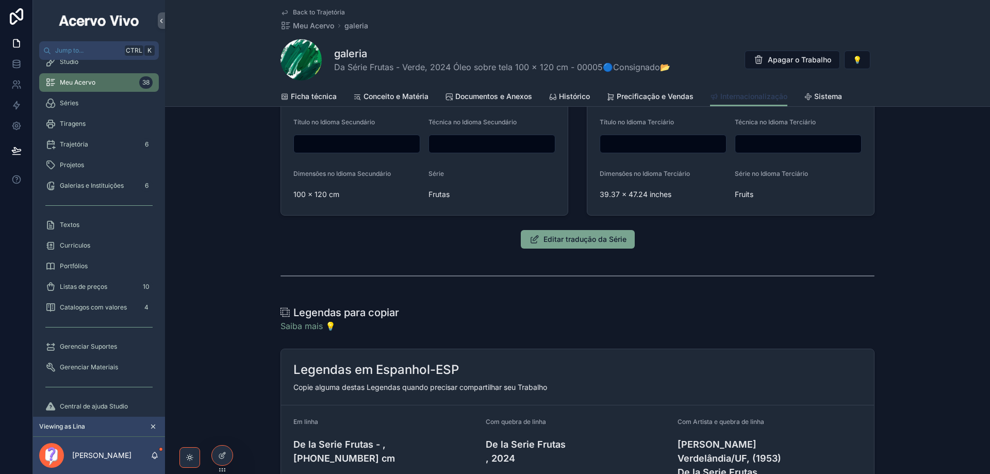
scroll to position [155, 0]
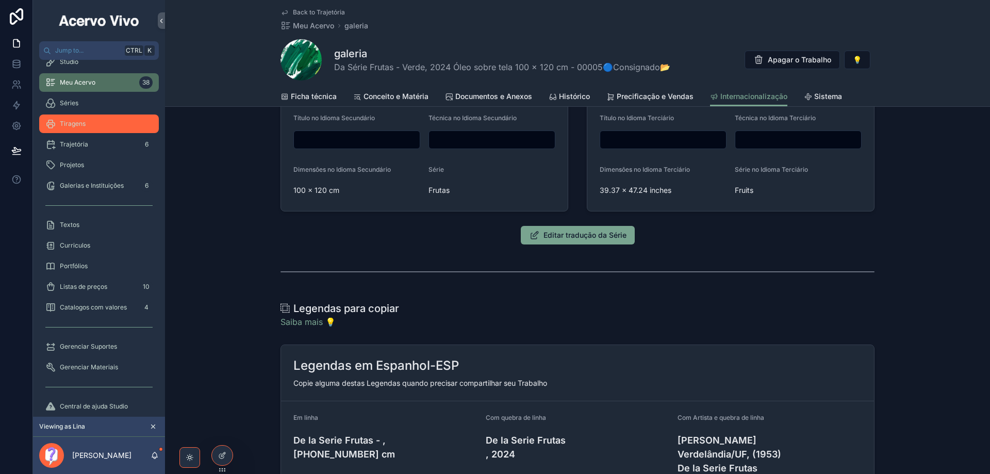
click at [99, 123] on div "Tiragens" at bounding box center [98, 123] width 107 height 16
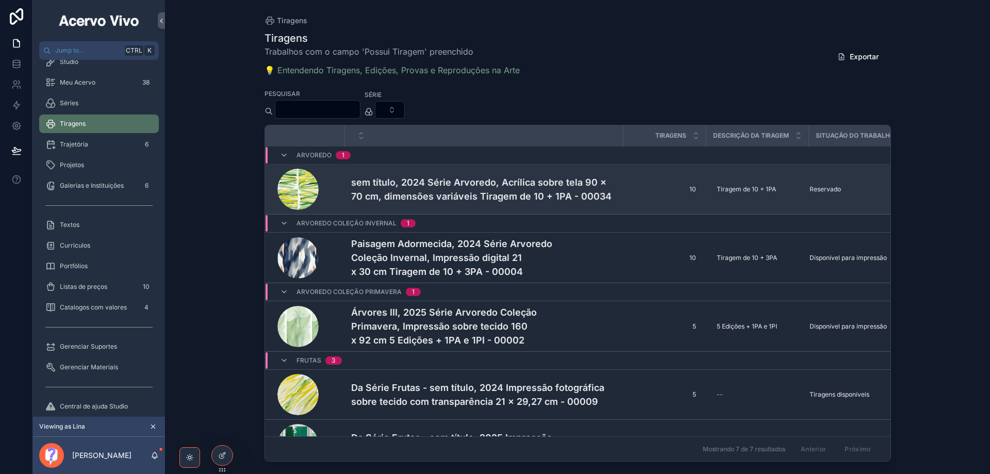
click at [468, 188] on h4 "sem título, 2024 Série Arvoredo, Acrílica sobre tela 90 x 70 cm, dimensões vari…" at bounding box center [484, 189] width 266 height 28
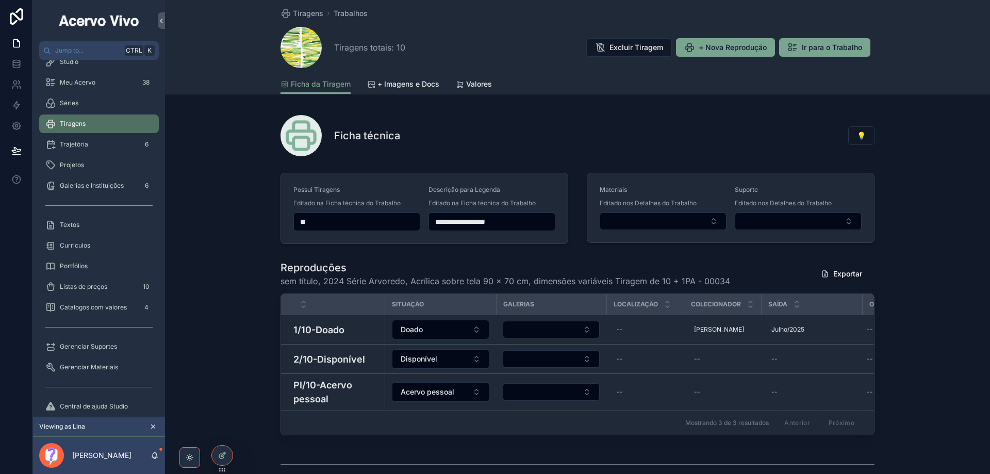
drag, startPoint x: 314, startPoint y: 221, endPoint x: 287, endPoint y: 225, distance: 28.1
click at [287, 225] on form "**********" at bounding box center [424, 208] width 287 height 70
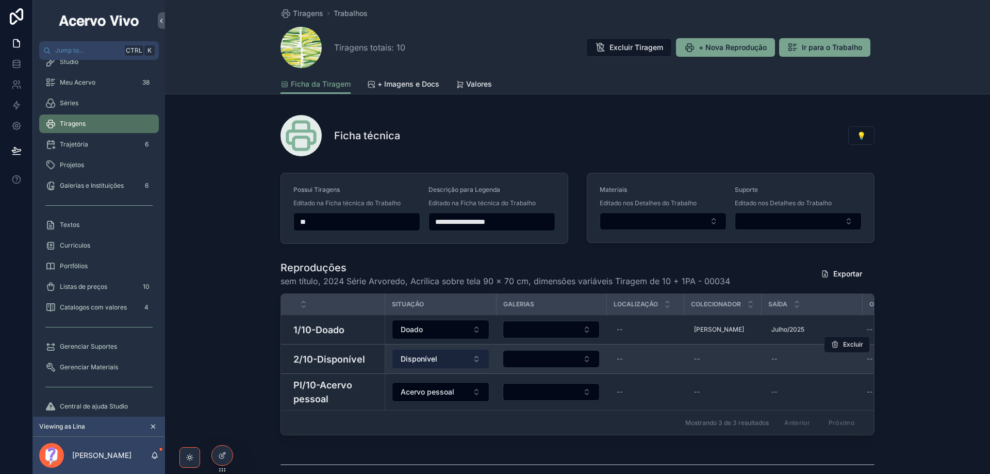
click at [448, 357] on button "Disponível" at bounding box center [441, 359] width 98 height 20
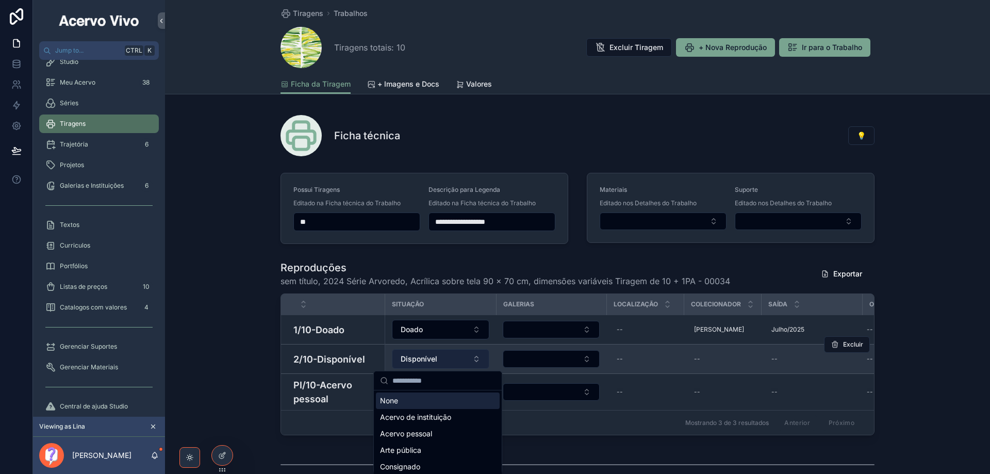
click at [449, 357] on button "Disponível" at bounding box center [441, 359] width 98 height 20
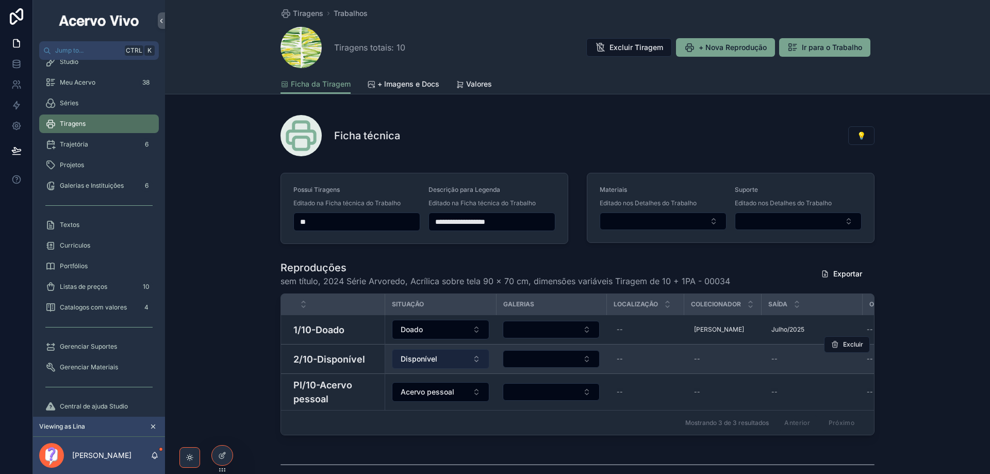
click at [445, 353] on button "Disponível" at bounding box center [441, 359] width 98 height 20
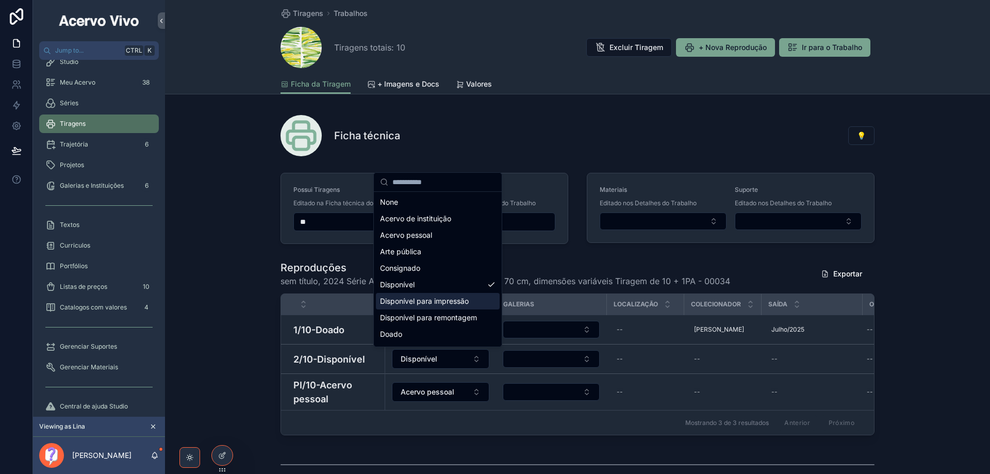
click at [458, 302] on span "Disponível para impressão" at bounding box center [424, 301] width 89 height 10
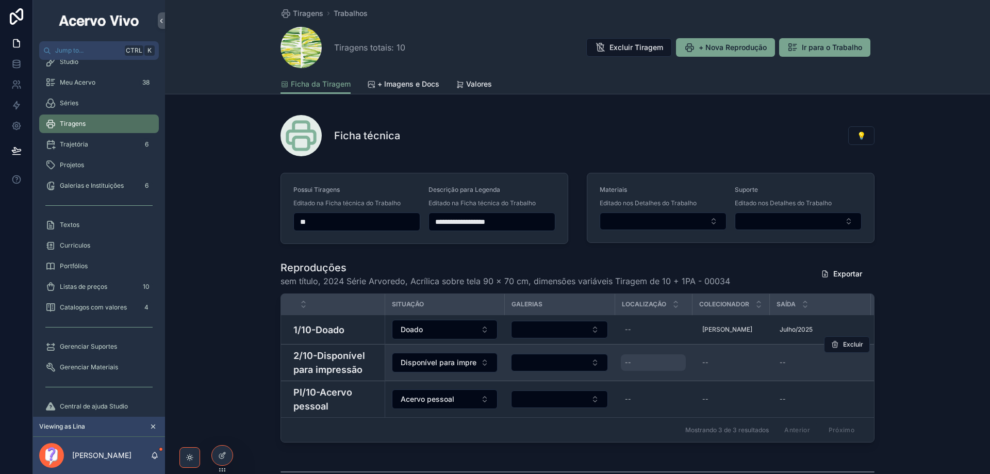
click at [626, 361] on div "--" at bounding box center [628, 362] width 6 height 8
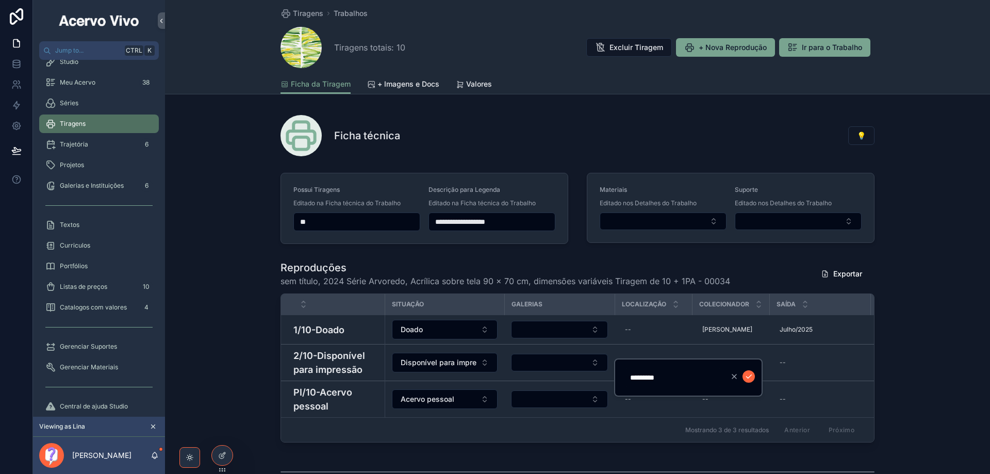
type input "*********"
click at [718, 380] on icon "scrollable content" at bounding box center [748, 376] width 8 height 8
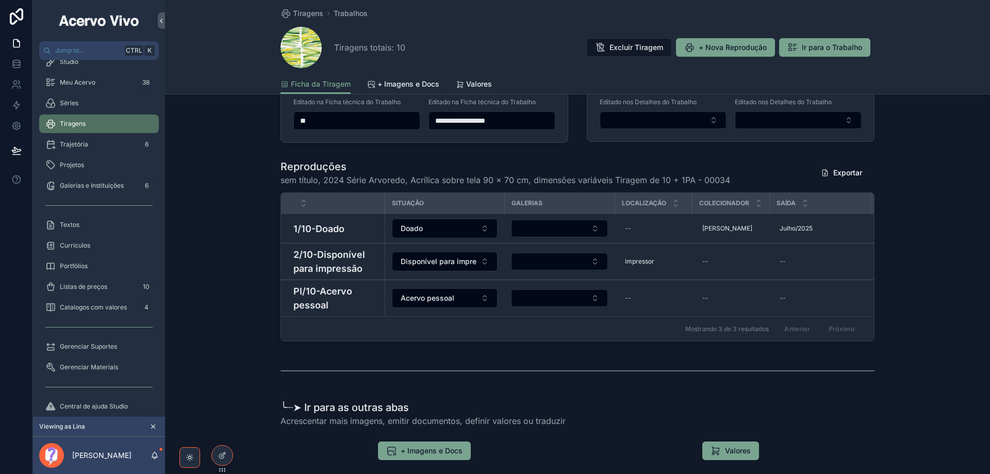
scroll to position [52, 0]
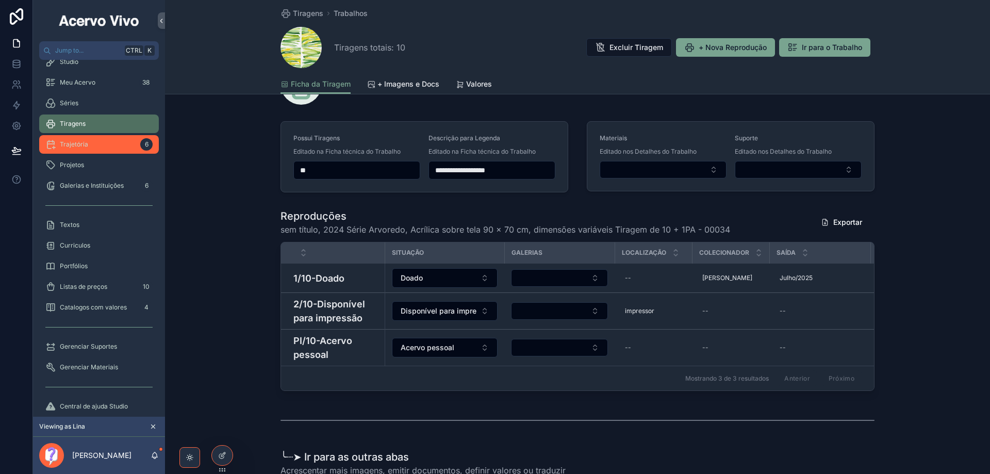
click at [122, 144] on div "Trajetória 6" at bounding box center [98, 144] width 107 height 16
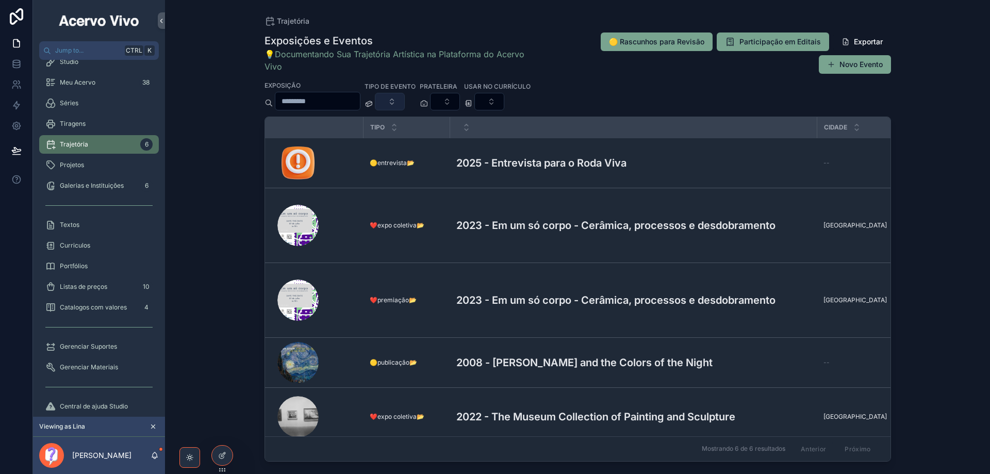
click at [405, 102] on button "Select Button" at bounding box center [390, 102] width 30 height 18
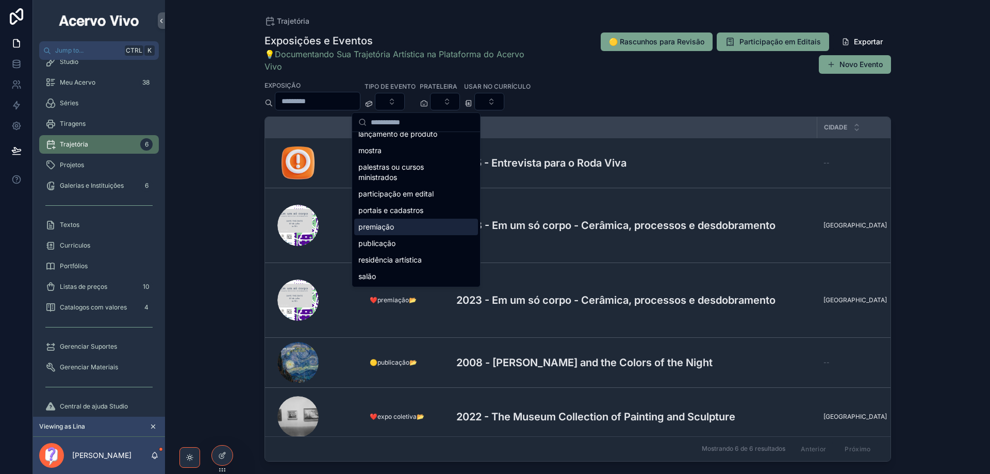
scroll to position [266, 0]
click at [192, 184] on div "Trajetória Exposições e Eventos 💡Documentando Sua Trajetória Artística na Plata…" at bounding box center [577, 237] width 825 height 474
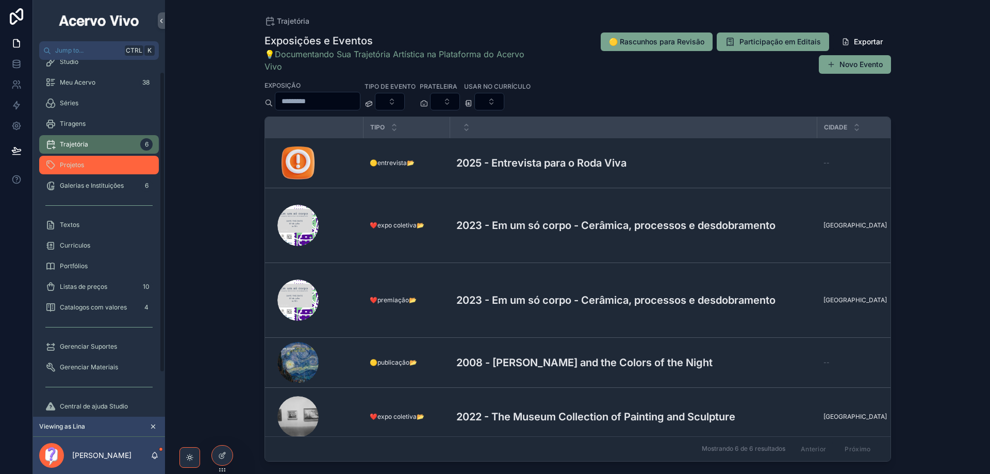
click at [85, 167] on div "Projetos" at bounding box center [98, 165] width 107 height 16
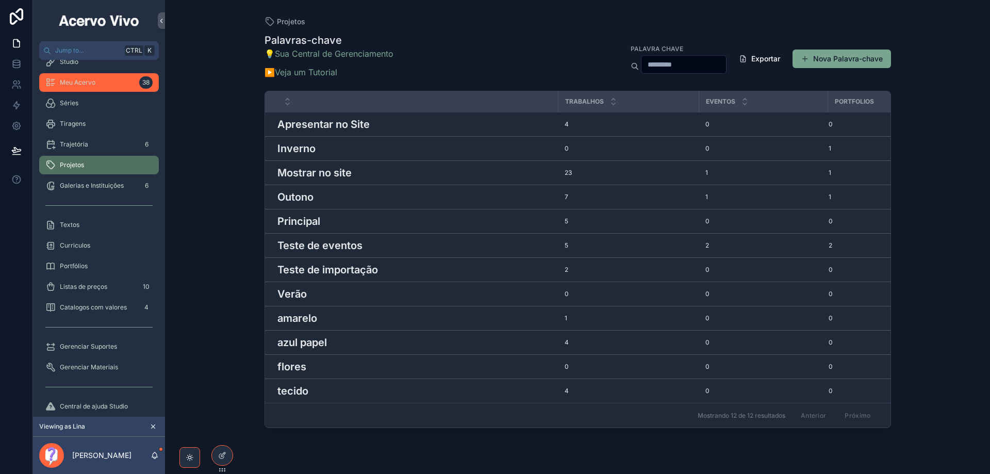
click at [113, 76] on div "Meu Acervo 38" at bounding box center [98, 82] width 107 height 16
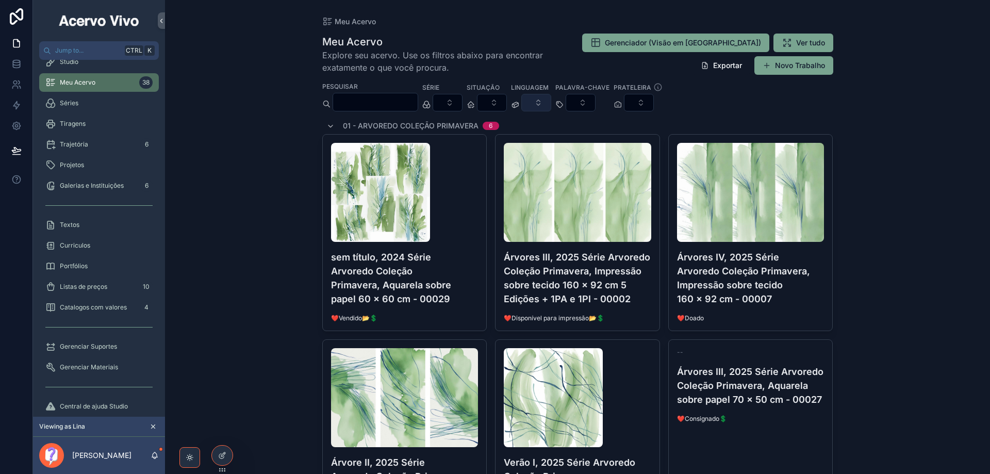
click at [551, 103] on button "Select Button" at bounding box center [536, 103] width 30 height 18
click at [579, 57] on div "Gerenciador (Visão em [GEOGRAPHIC_DATA]) Ver tudo Exportar Novo Trabalho" at bounding box center [695, 54] width 275 height 42
click at [595, 100] on button "Select Button" at bounding box center [581, 103] width 30 height 18
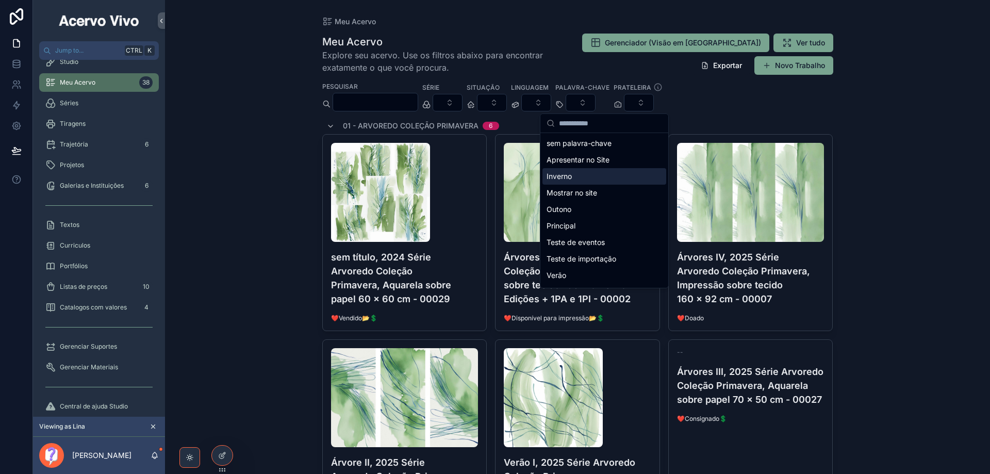
click at [592, 171] on div "Inverno" at bounding box center [604, 176] width 124 height 16
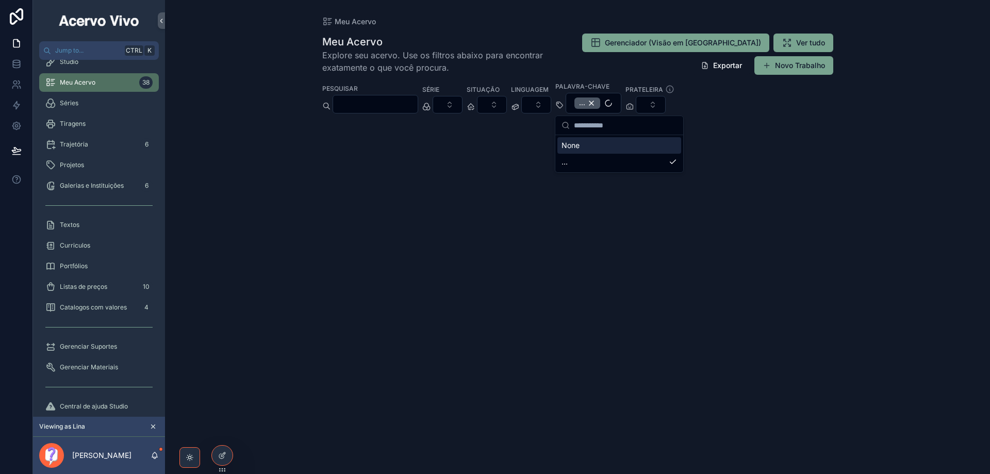
click at [718, 55] on div "Meu Acervo Meu Acervo Explore seu acervo. Use os filtros abaixo para encontrar …" at bounding box center [577, 237] width 825 height 474
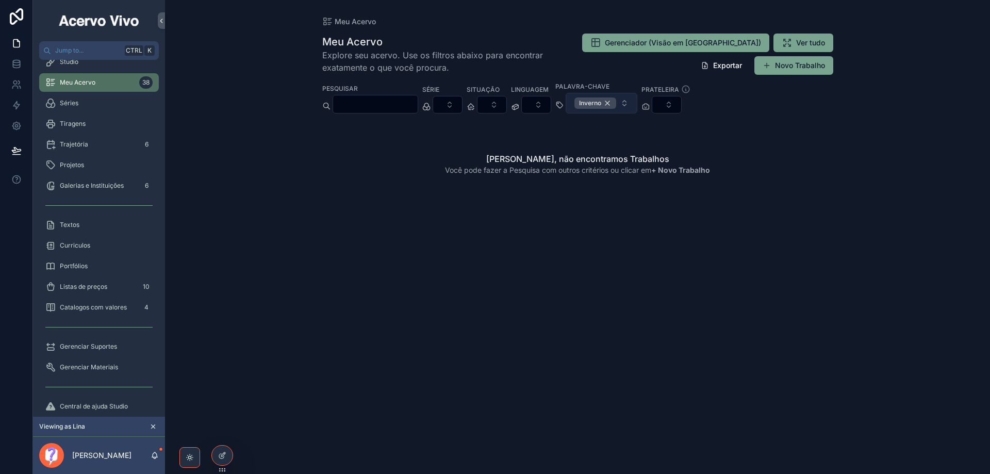
click at [616, 103] on div "Inverno" at bounding box center [595, 102] width 42 height 11
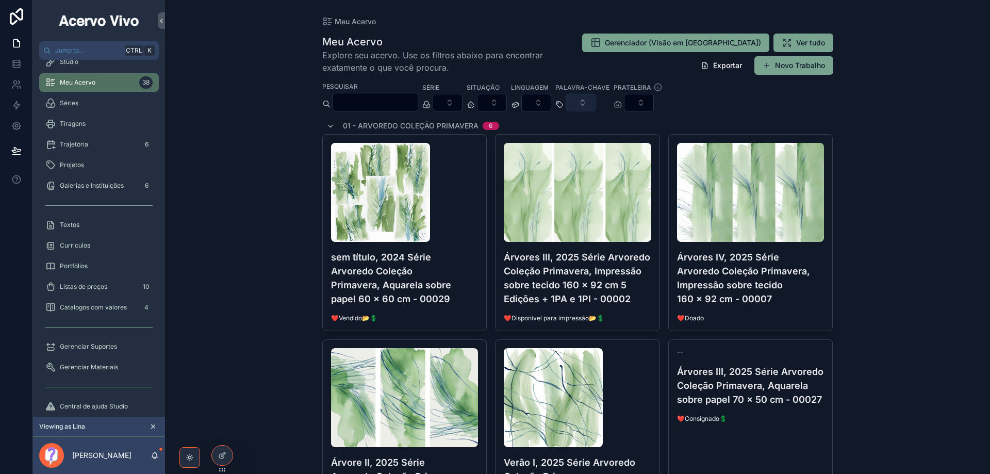
click at [595, 98] on button "Select Button" at bounding box center [581, 103] width 30 height 18
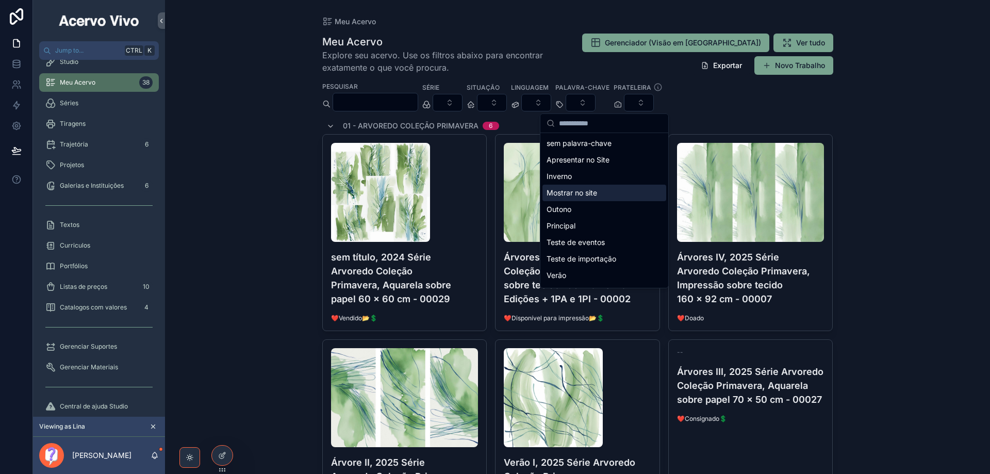
click at [601, 196] on div "Mostrar no site" at bounding box center [604, 193] width 124 height 16
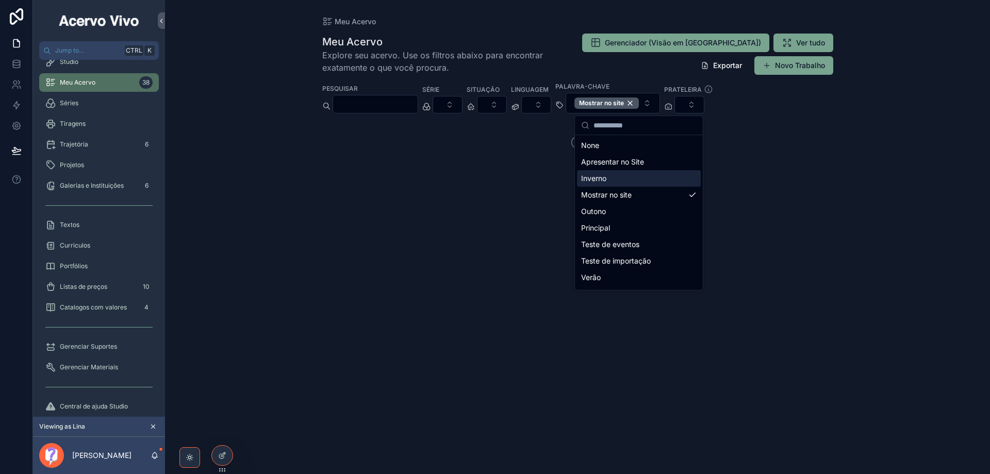
click at [718, 87] on div "Meu Acervo Meu Acervo Explore seu acervo. Use os filtros abaixo para encontrar …" at bounding box center [577, 237] width 825 height 474
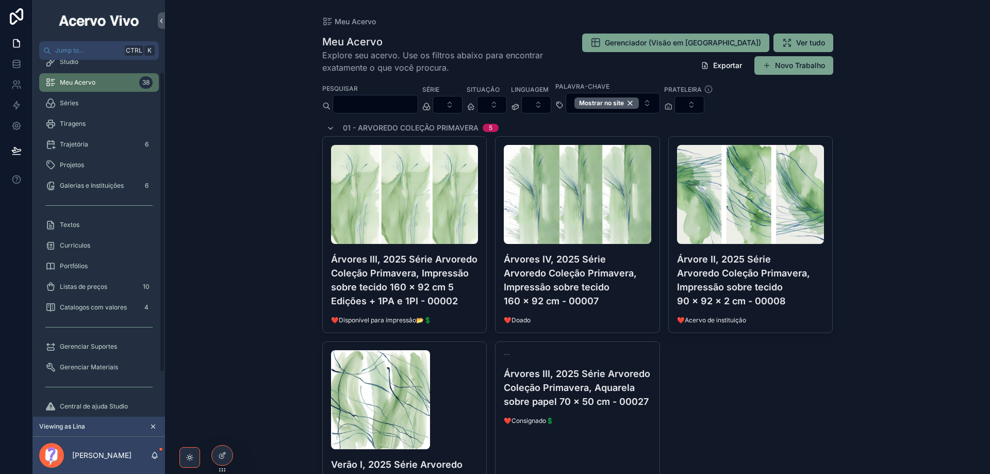
click at [260, 274] on div "Meu Acervo Meu Acervo Explore seu acervo. Use os filtros abaixo para encontrar …" at bounding box center [577, 237] width 825 height 474
click at [87, 223] on div "Textos" at bounding box center [98, 225] width 107 height 16
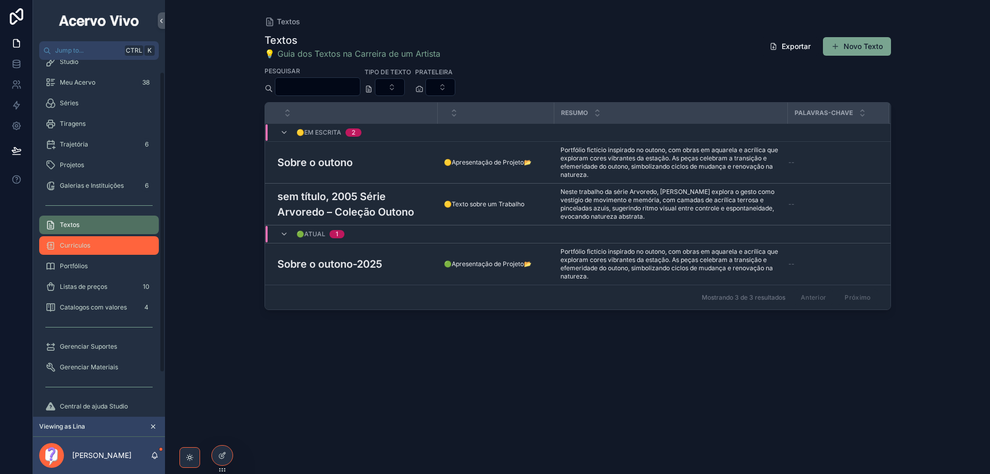
click at [92, 251] on div "Curriculos" at bounding box center [98, 245] width 107 height 16
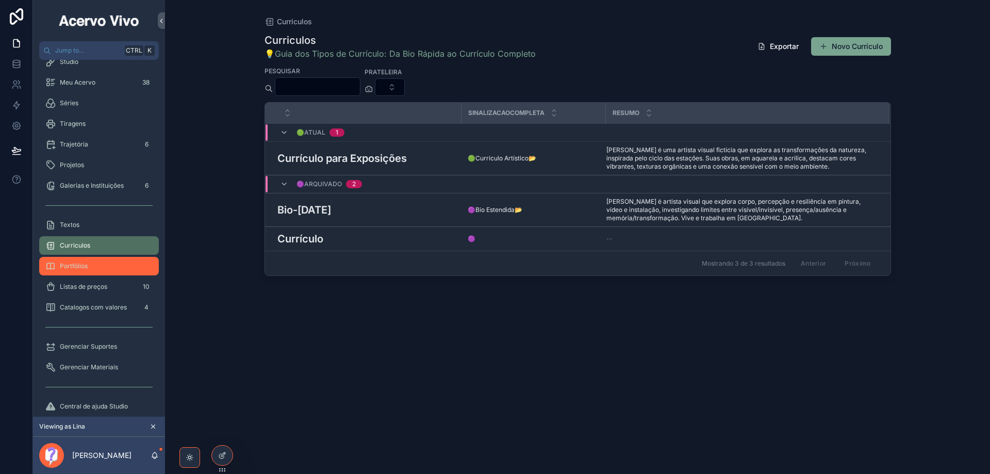
click at [94, 269] on div "Portfólios" at bounding box center [98, 266] width 107 height 16
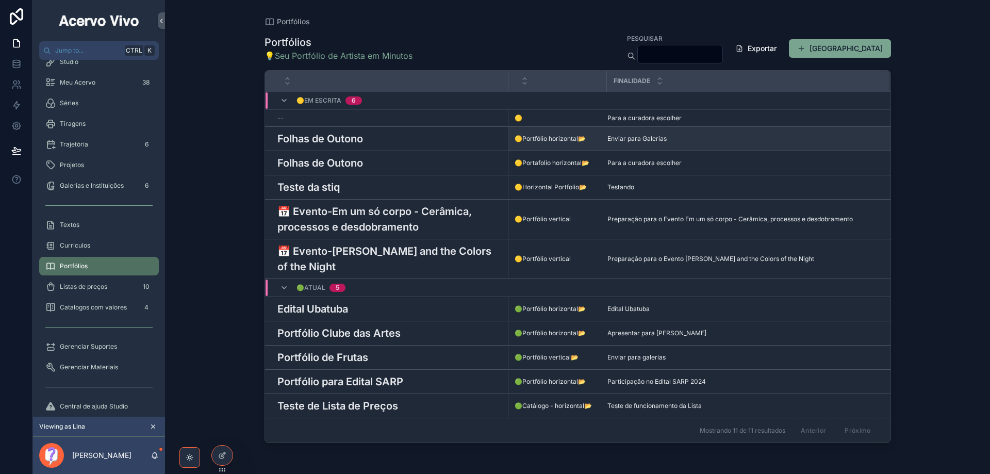
click at [351, 139] on h3 "Folhas de Outono" at bounding box center [320, 138] width 86 height 15
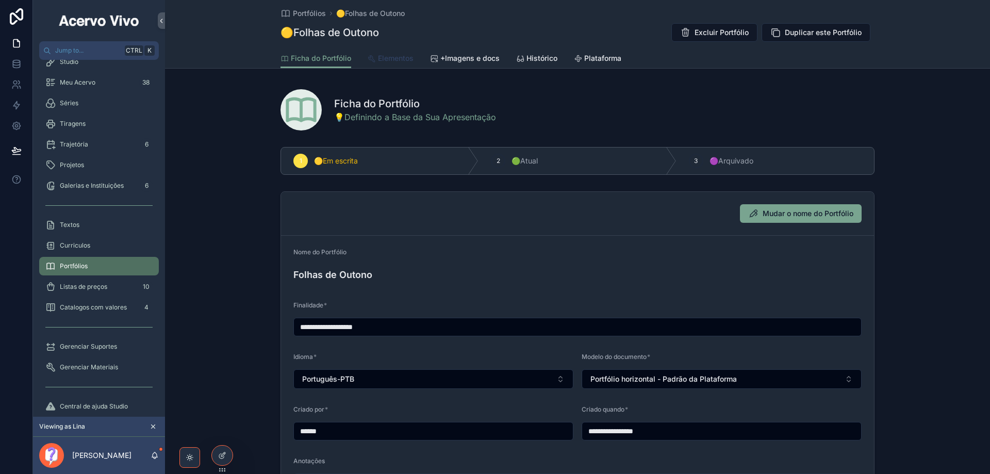
click at [391, 60] on span "Elementos" at bounding box center [396, 58] width 36 height 10
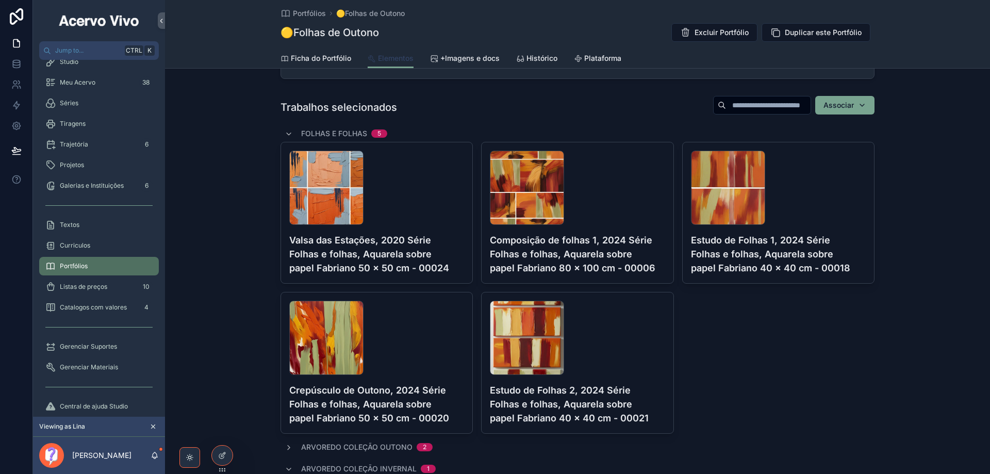
scroll to position [206, 0]
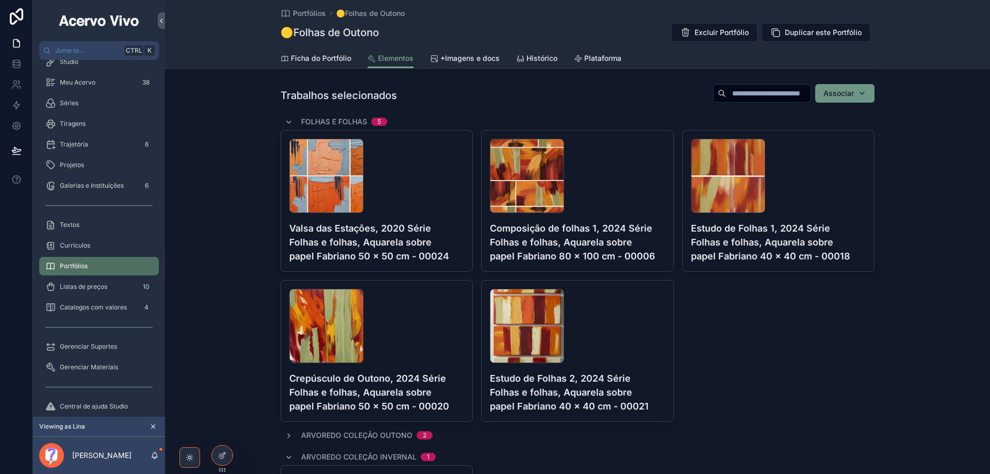
click at [718, 97] on div "Associar" at bounding box center [844, 93] width 43 height 10
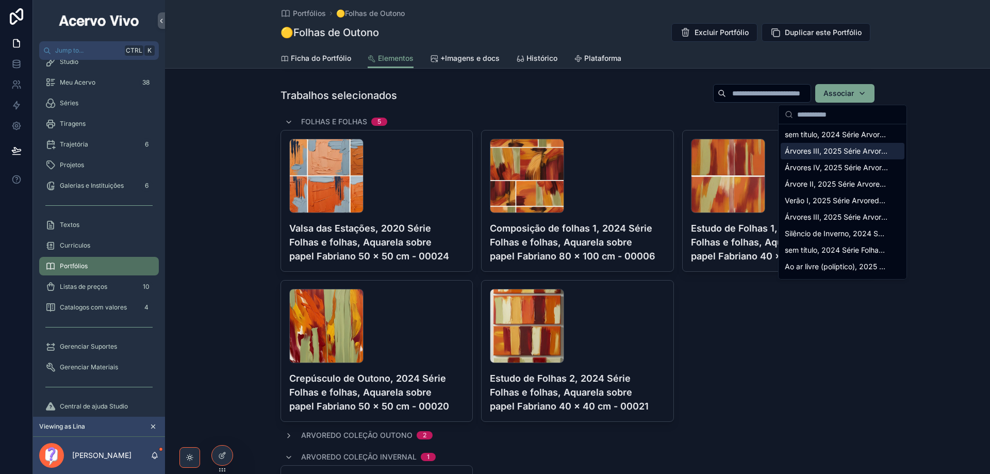
click at [718, 152] on span "Árvores III, 2025 Série Arvoredo Coleção Primavera, Impressão sobre tecido 160 …" at bounding box center [836, 151] width 103 height 10
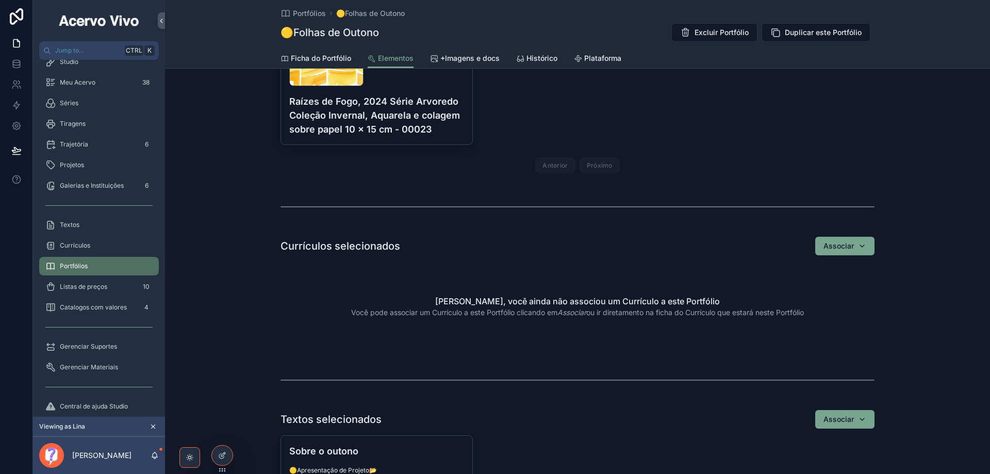
scroll to position [722, 0]
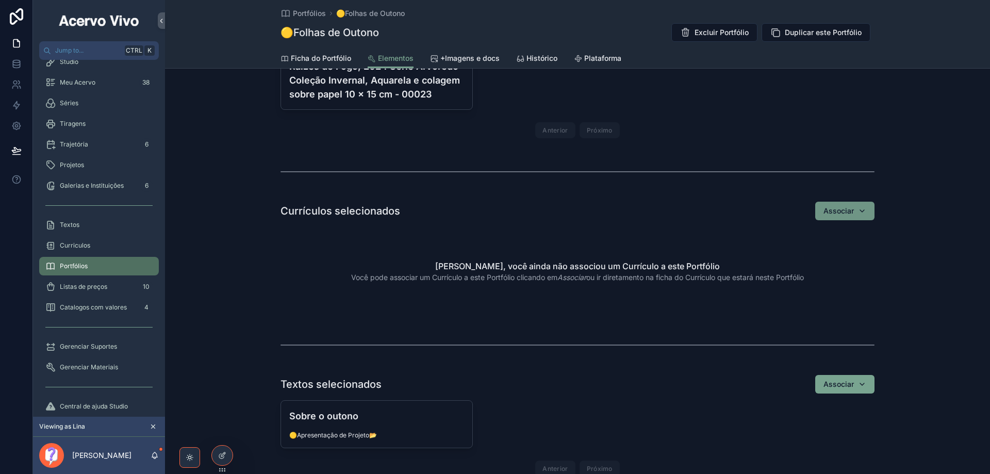
click at [718, 210] on button "Associar" at bounding box center [844, 211] width 59 height 19
click at [718, 255] on span "🟣Bio-[DATE]" at bounding box center [808, 252] width 46 height 10
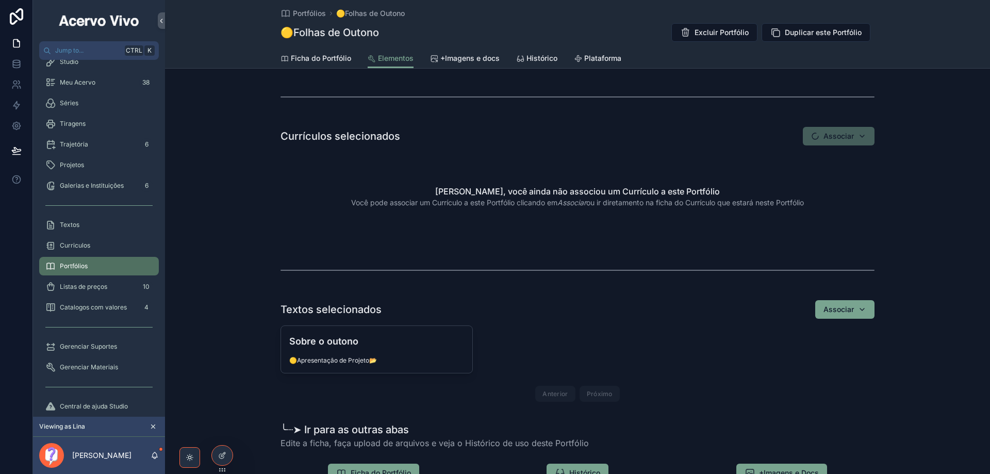
scroll to position [876, 0]
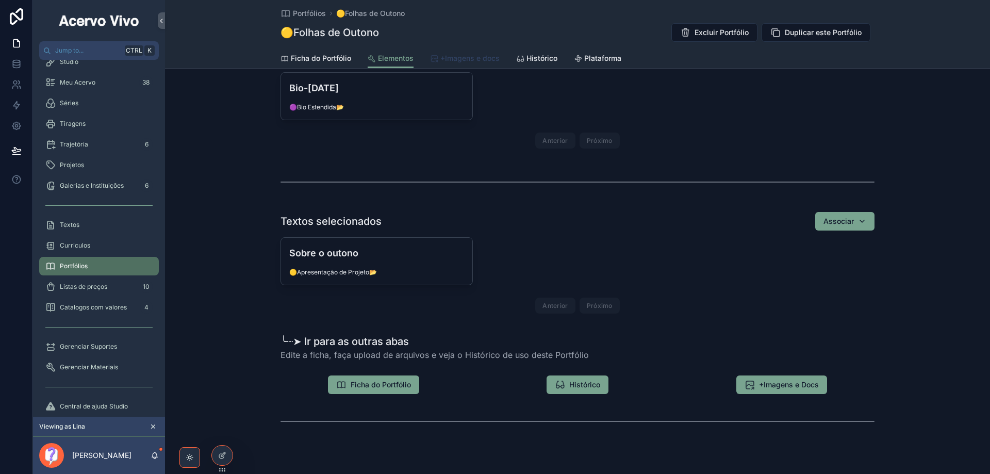
click at [479, 60] on span "+Imagens e docs" at bounding box center [469, 58] width 59 height 10
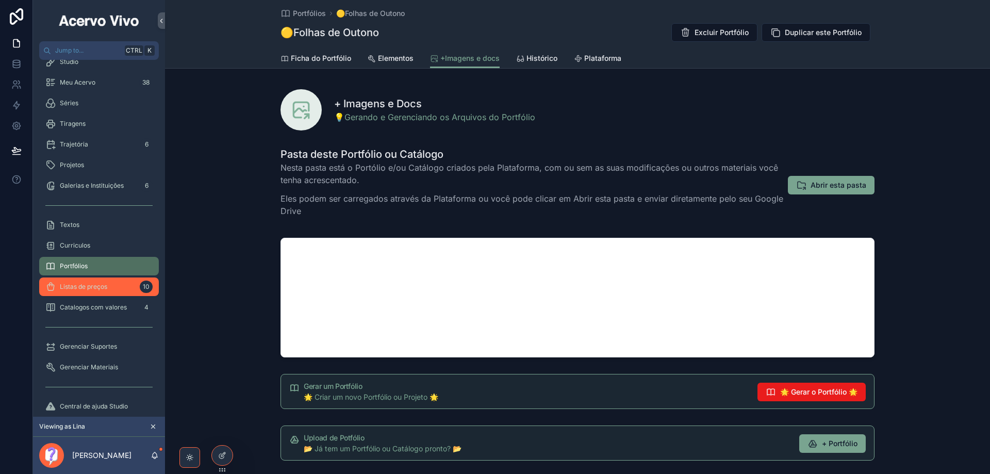
click at [90, 285] on span "Listas de preços" at bounding box center [83, 287] width 47 height 8
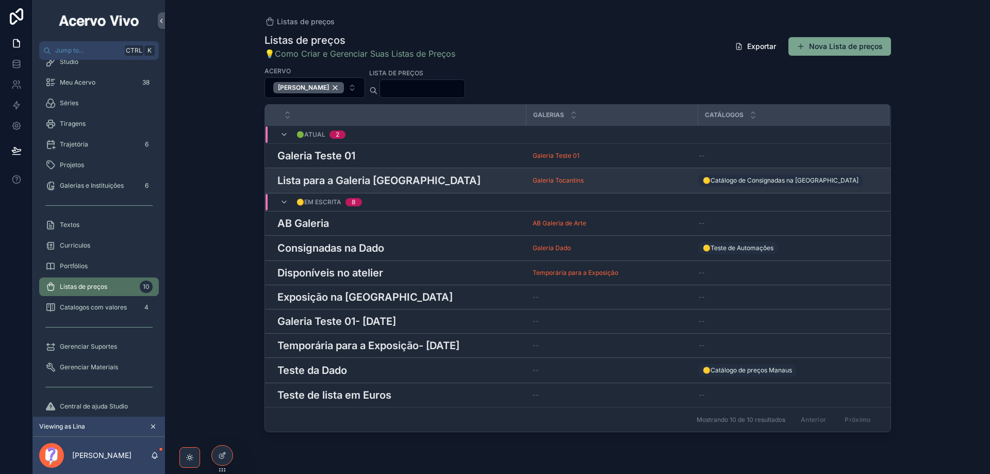
click at [372, 181] on h3 "Lista para a Galeria [GEOGRAPHIC_DATA]" at bounding box center [378, 180] width 203 height 15
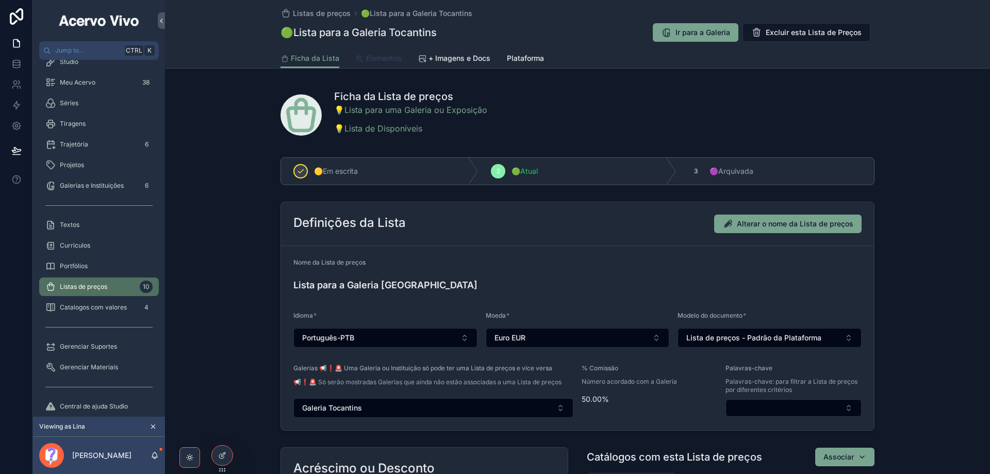
click at [370, 55] on span "Elementos" at bounding box center [384, 58] width 36 height 10
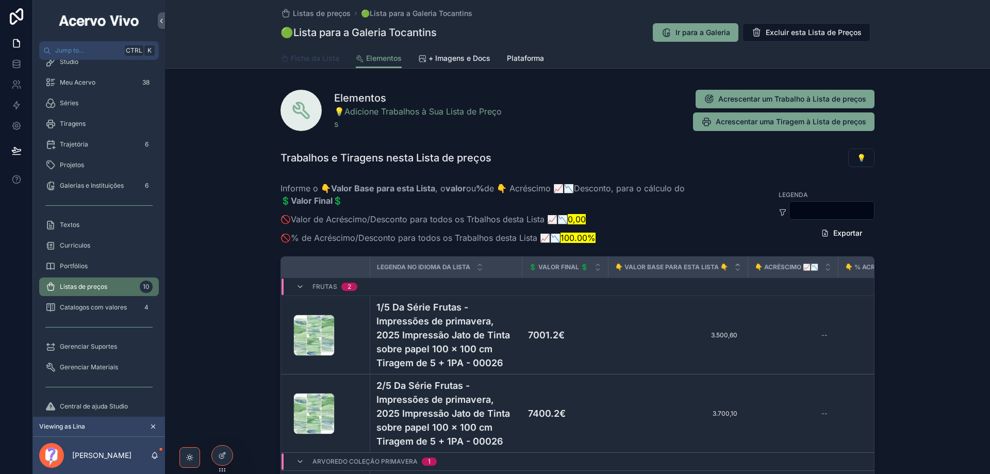
click at [300, 58] on span "Ficha da Lista" at bounding box center [315, 58] width 48 height 10
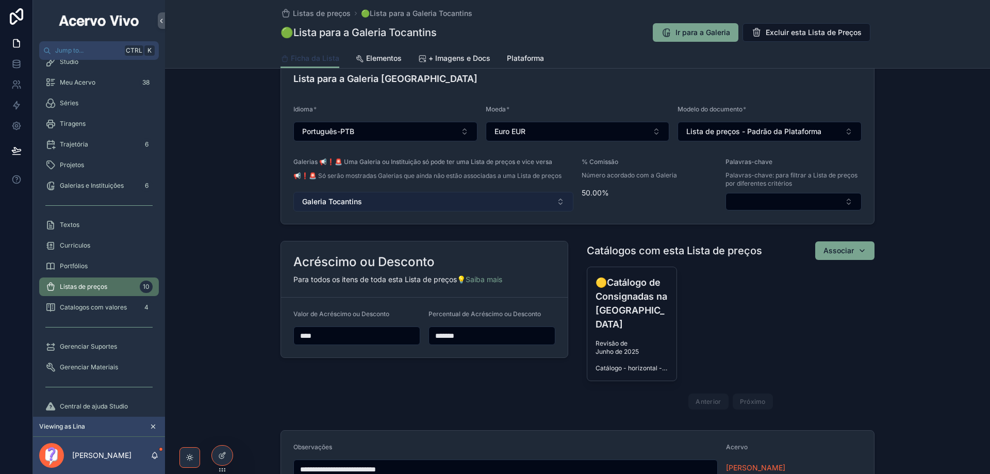
scroll to position [103, 0]
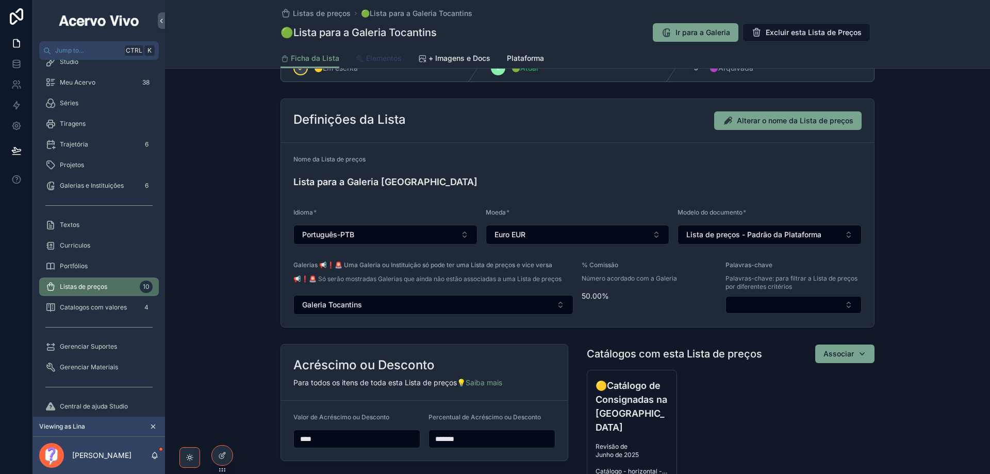
click at [391, 56] on span "Elementos" at bounding box center [384, 58] width 36 height 10
